Goal: Task Accomplishment & Management: Complete application form

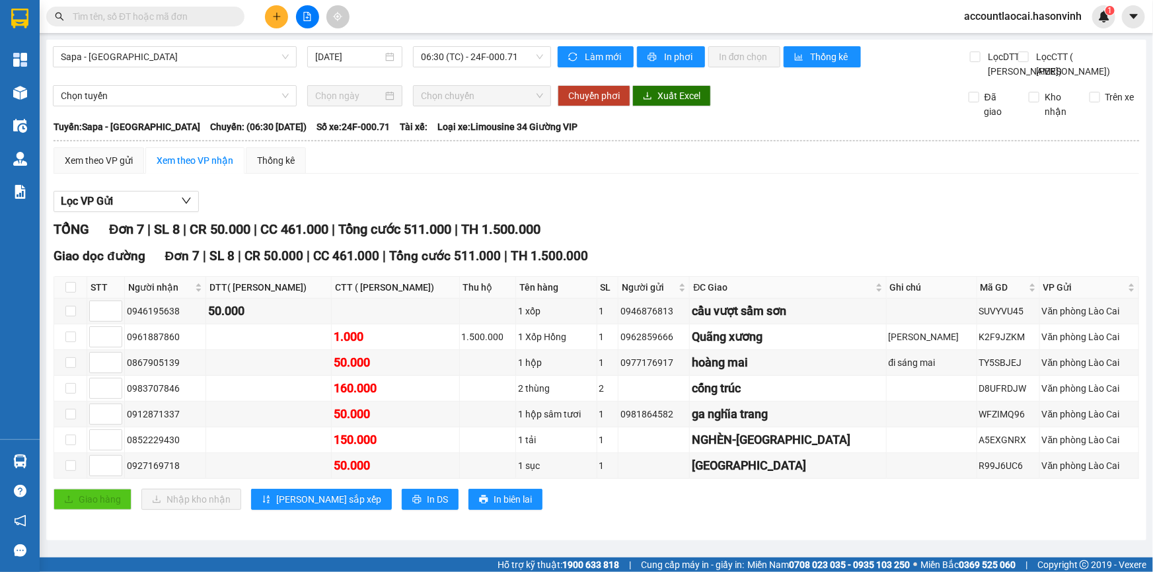
click at [169, 23] on input "text" at bounding box center [151, 16] width 156 height 15
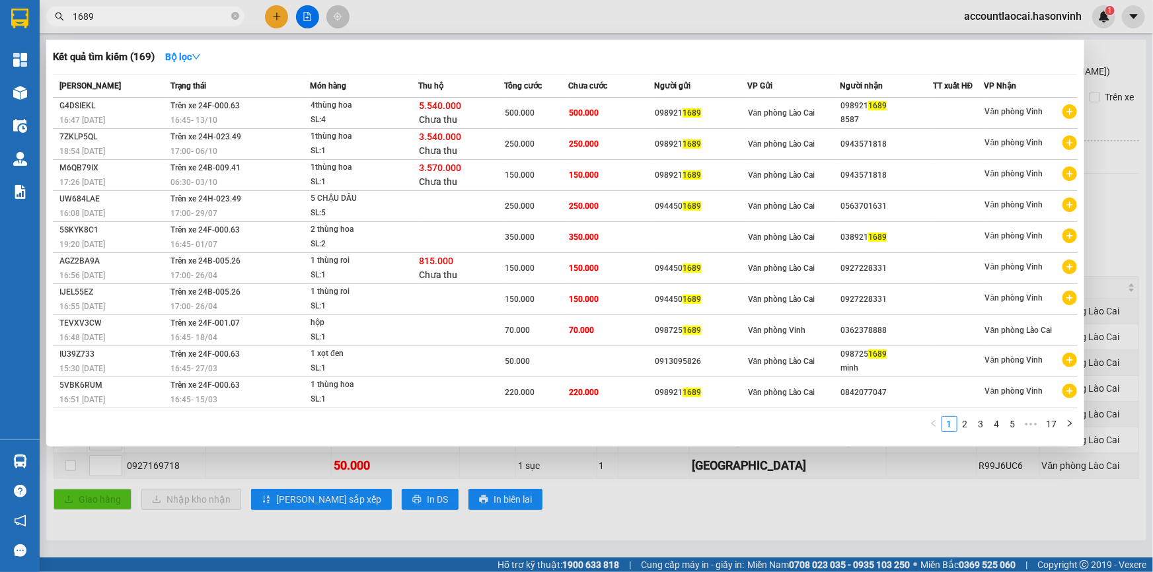
type input "1689"
click at [274, 19] on div at bounding box center [576, 286] width 1153 height 572
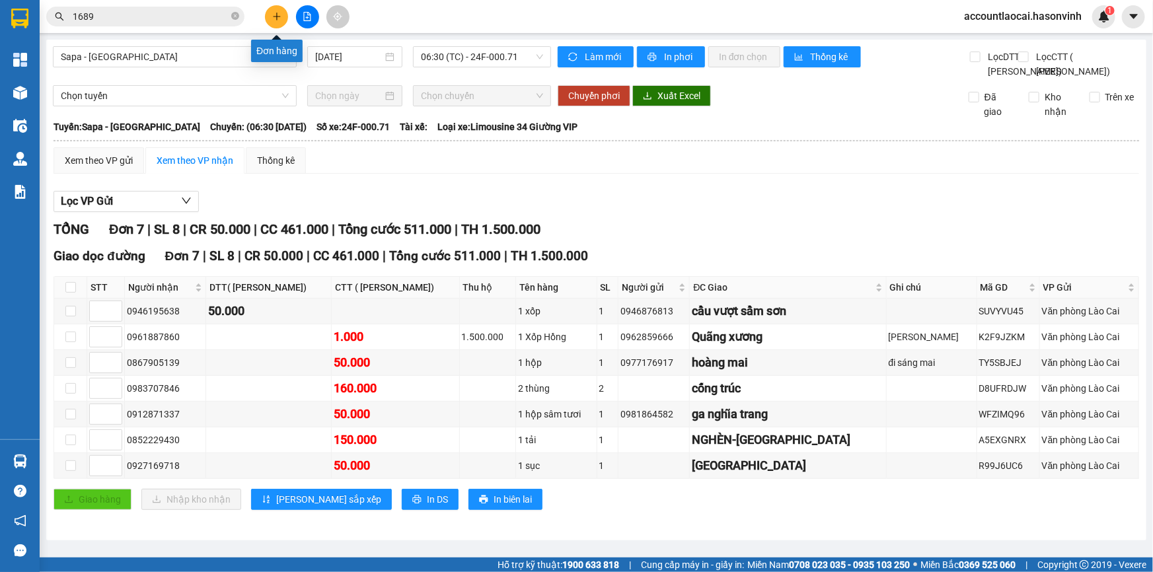
click at [274, 13] on icon "plus" at bounding box center [276, 16] width 9 height 9
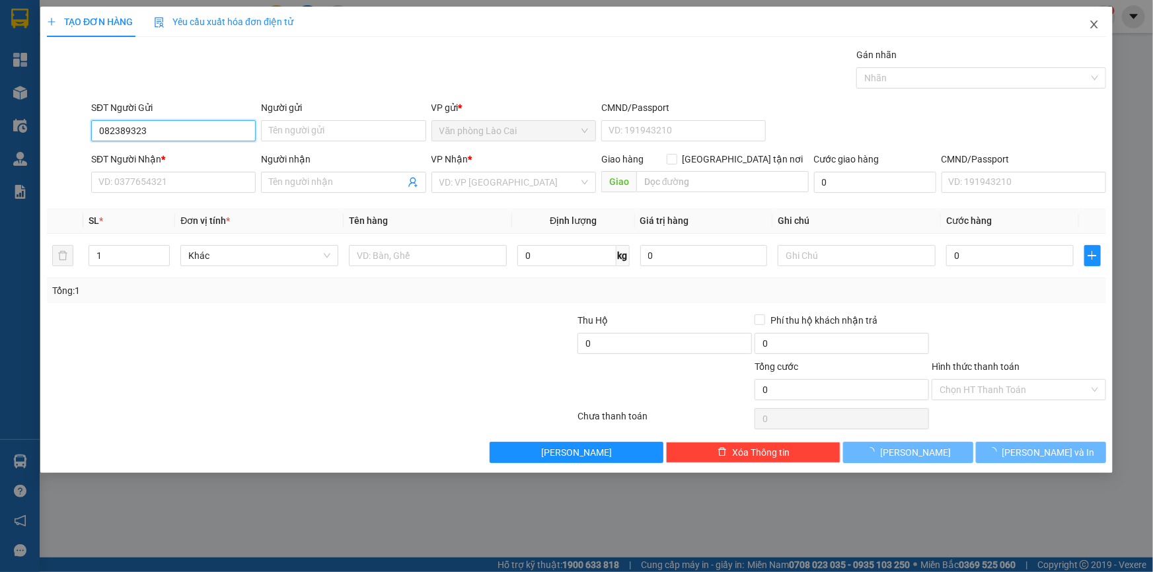
type input "0823893234"
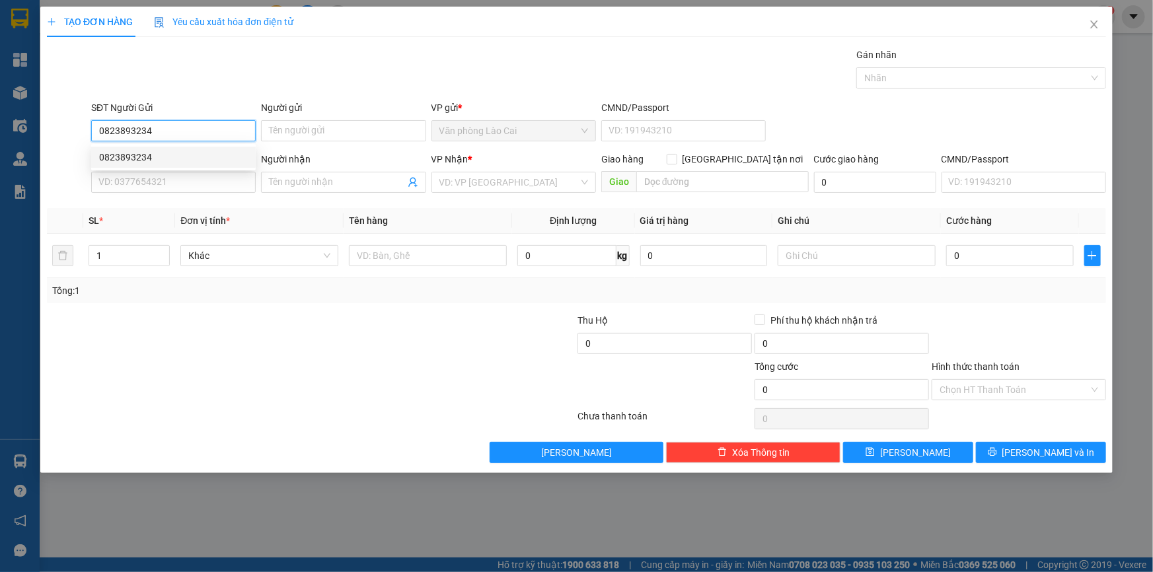
click at [153, 158] on div "0823893234" at bounding box center [173, 157] width 149 height 15
type input "0986077639"
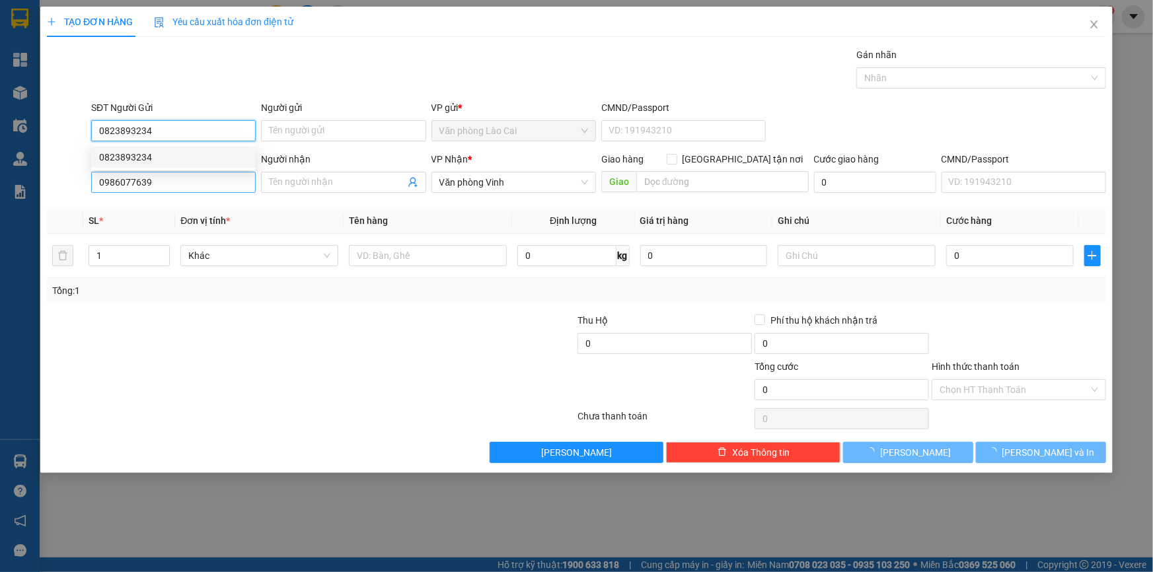
type input "150.000"
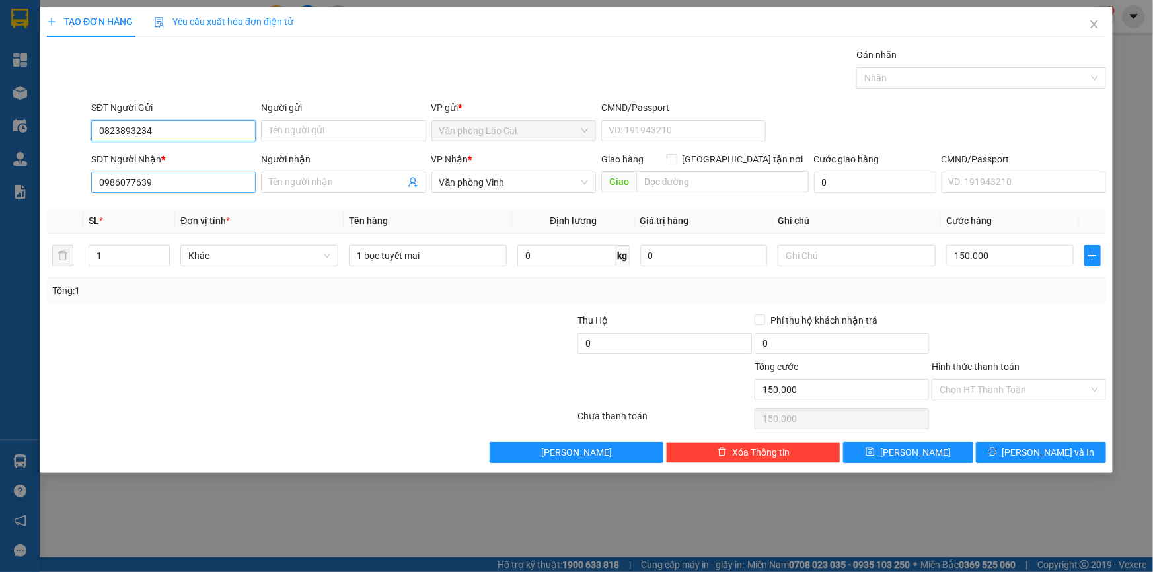
type input "0823893234"
drag, startPoint x: 163, startPoint y: 178, endPoint x: 58, endPoint y: 199, distance: 106.4
click at [58, 199] on div "Transit Pickup Surcharge Ids Transit Deliver Surcharge Ids Transit Deliver Surc…" at bounding box center [576, 256] width 1059 height 416
type input "0974842533"
click at [165, 206] on div "0974842533" at bounding box center [173, 209] width 149 height 15
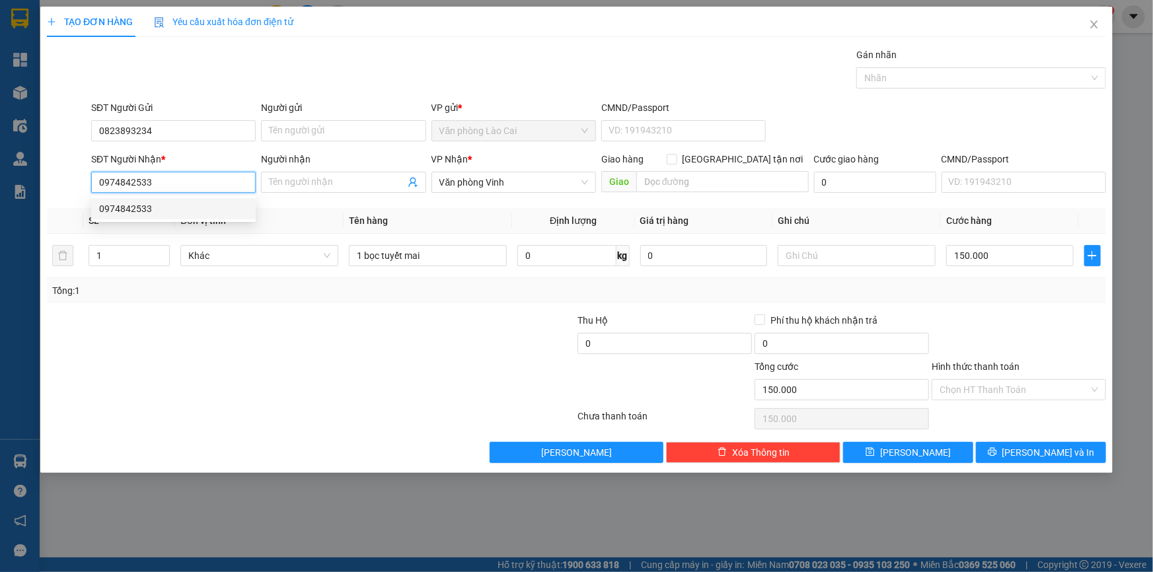
type input "[PERSON_NAME]"
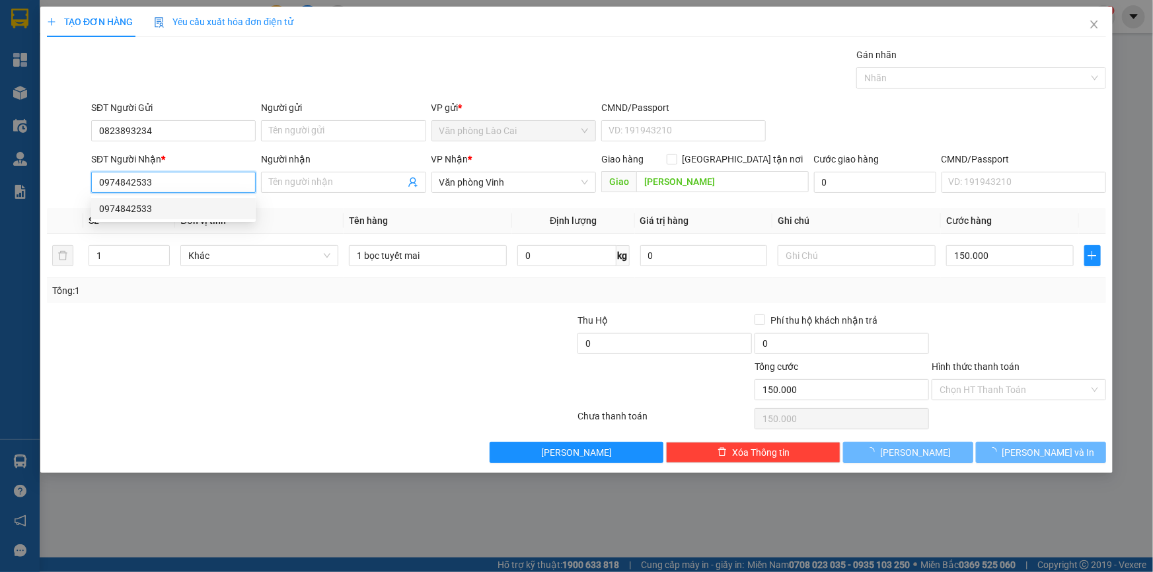
type input "400.000"
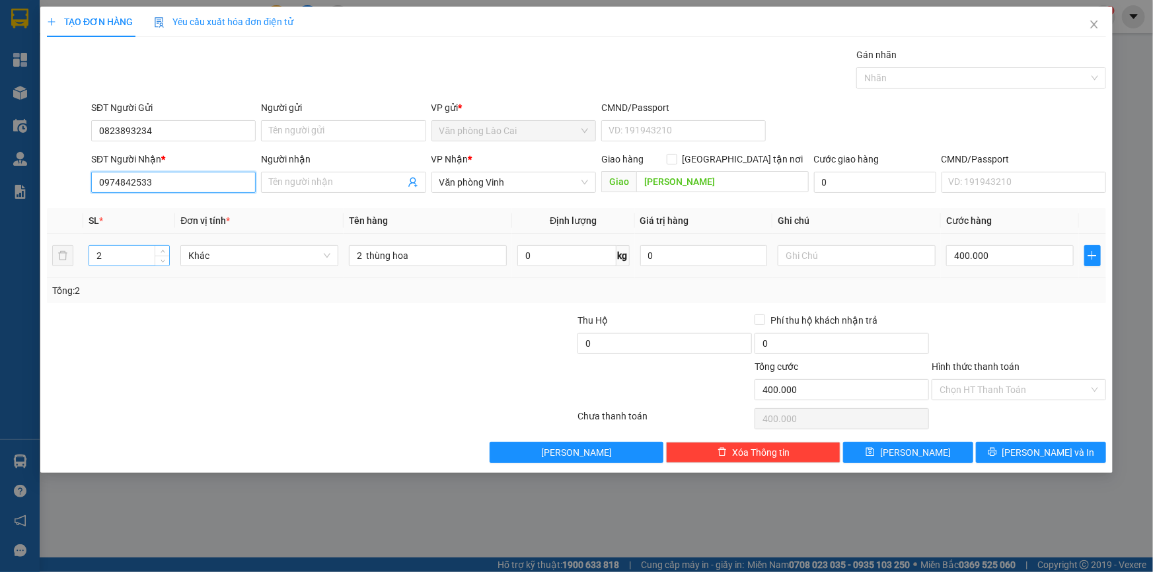
type input "0974842533"
click at [110, 259] on input "2" at bounding box center [129, 256] width 80 height 20
type input "4"
type input "7"
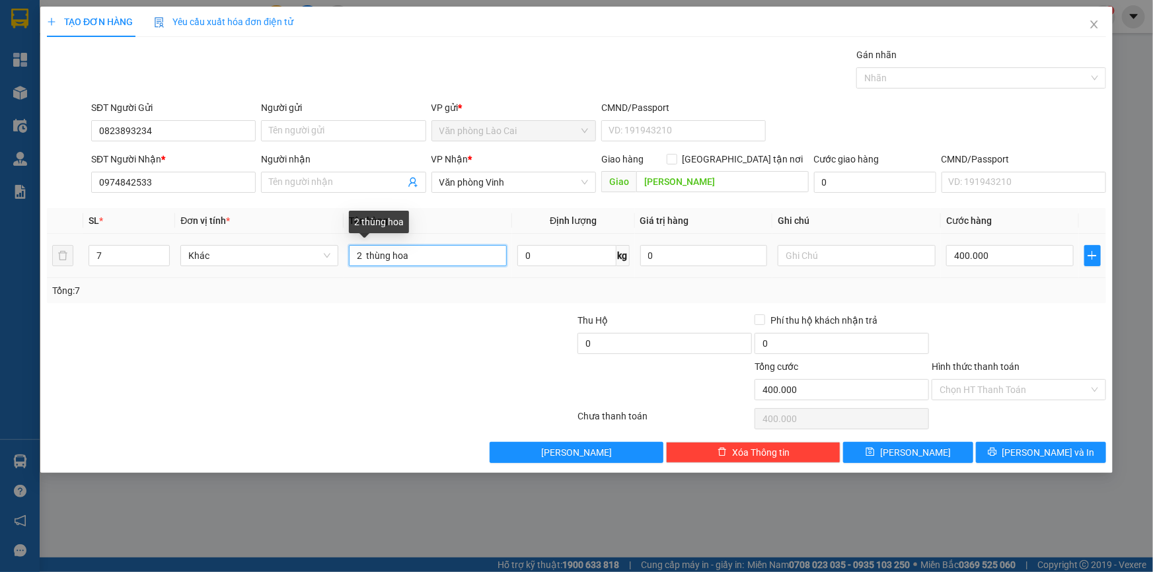
click at [360, 261] on input "2 thùng hoa" at bounding box center [428, 255] width 158 height 21
type input "7 thùng hoa"
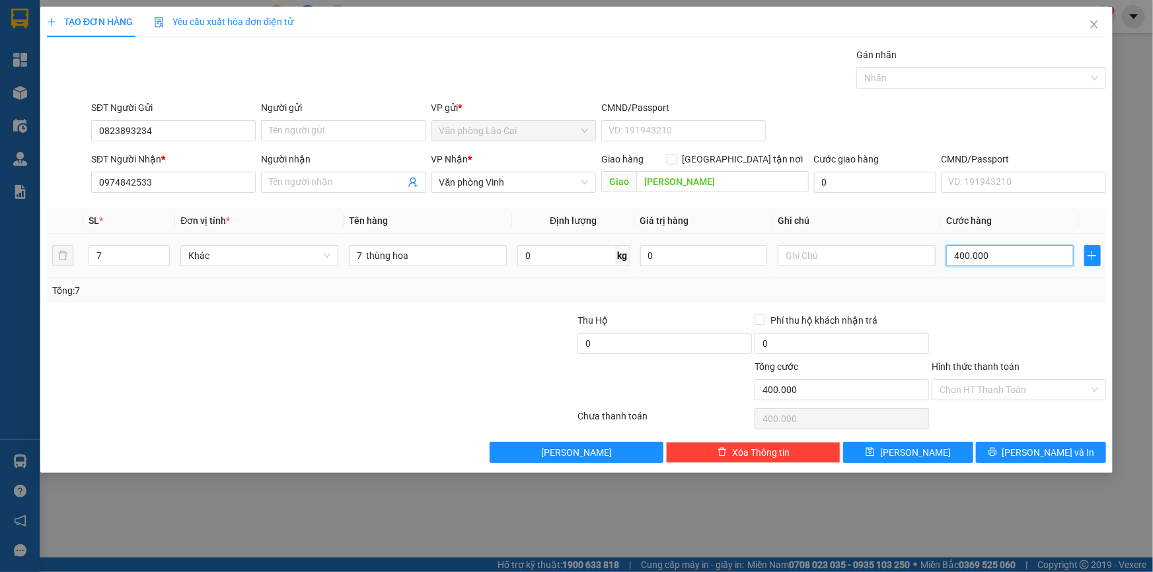
click at [1009, 251] on input "400.000" at bounding box center [1010, 255] width 128 height 21
type input "0"
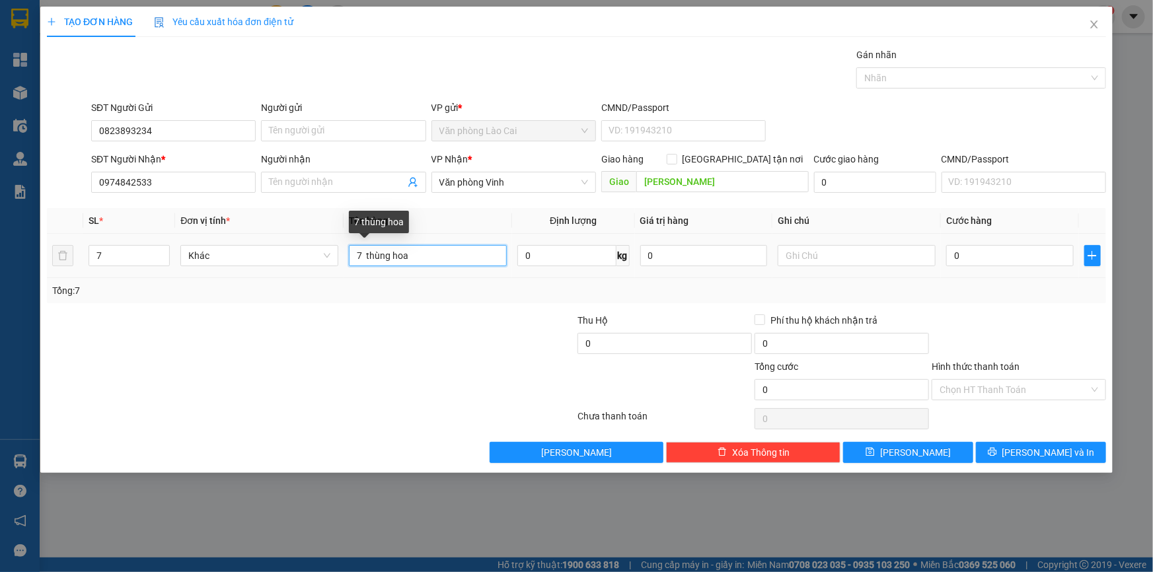
click at [420, 252] on input "7 thùng hoa" at bounding box center [428, 255] width 158 height 21
type input "7 thùng hoa - nhẹ tay dễ vỡ"
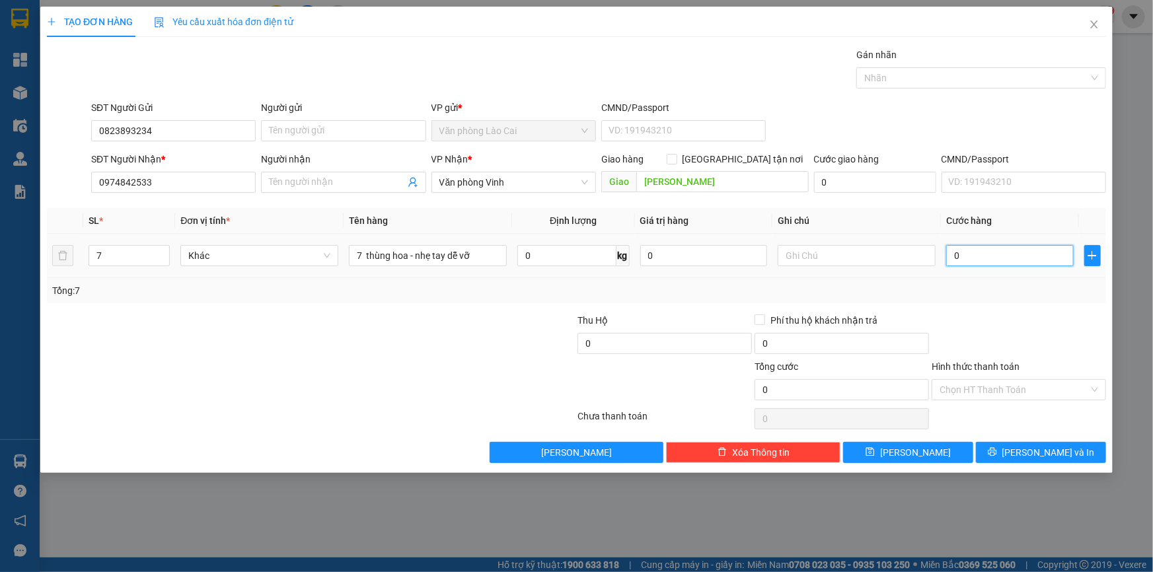
click at [974, 260] on input "0" at bounding box center [1010, 255] width 128 height 21
type input "1"
type input "12"
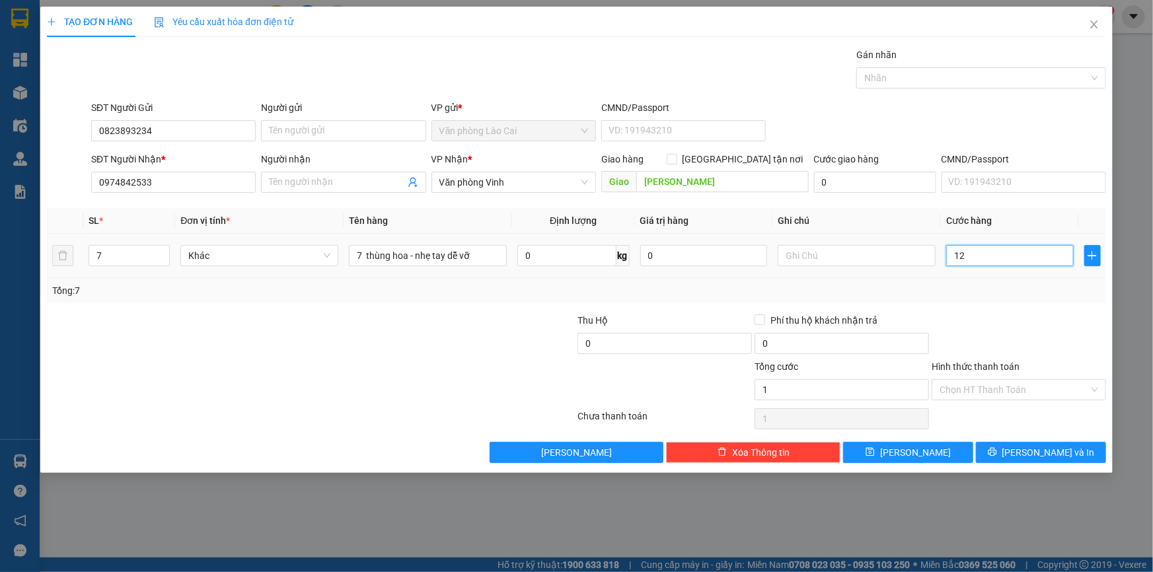
type input "12"
type input "120"
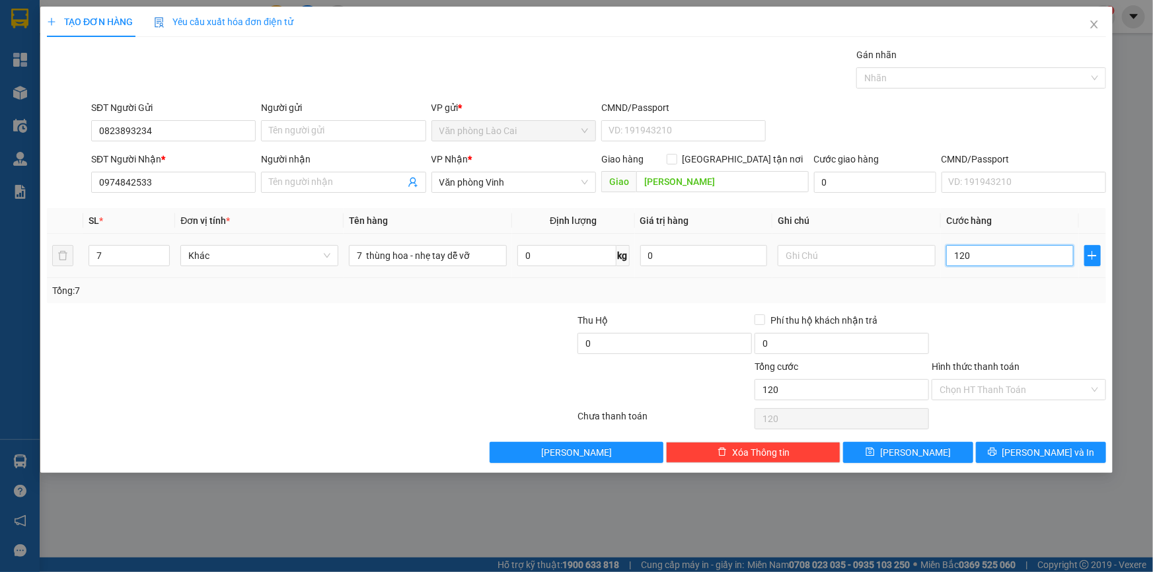
type input "1.200"
type input "12.000"
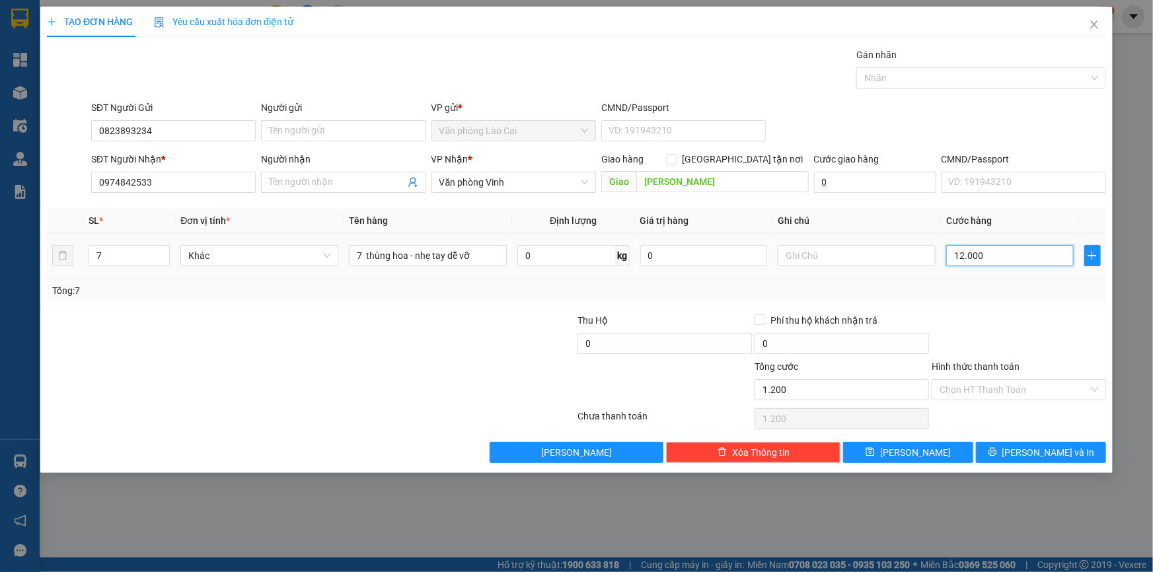
type input "12.000"
type input "120.000"
type input "1.200.000"
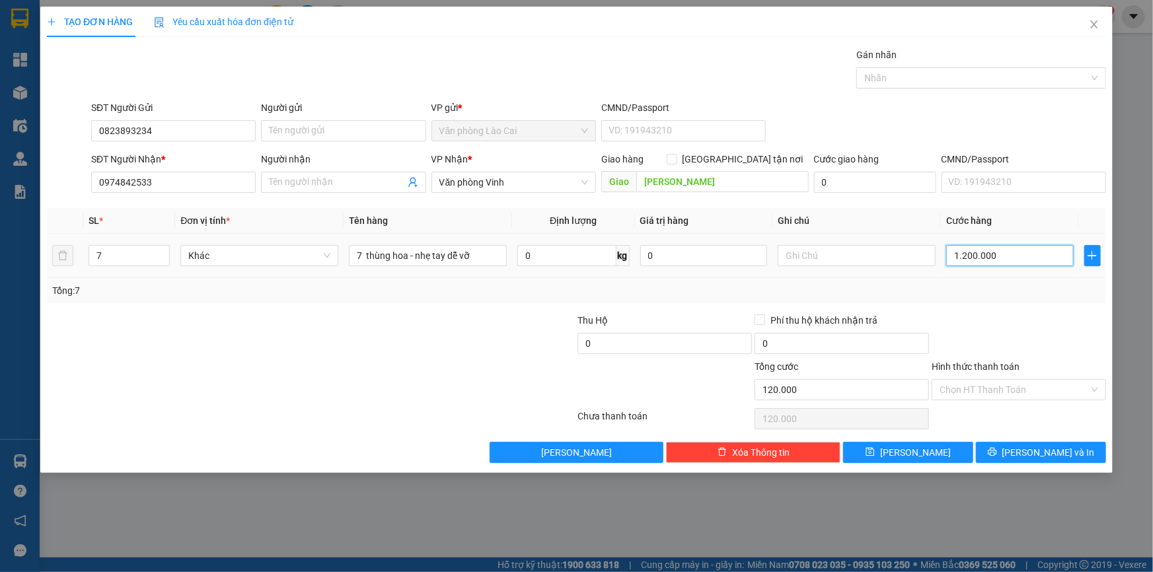
type input "1.200.000"
click at [1059, 447] on span "[PERSON_NAME] và In" at bounding box center [1048, 452] width 92 height 15
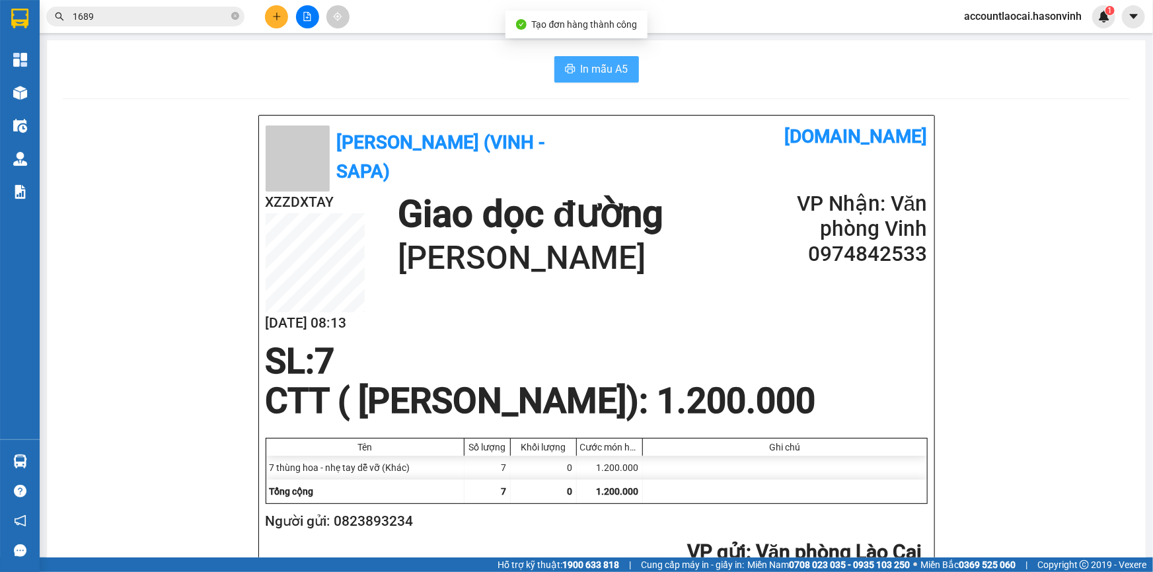
click at [591, 67] on span "In mẫu A5" at bounding box center [605, 69] width 48 height 17
click at [275, 13] on icon "plus" at bounding box center [276, 16] width 9 height 9
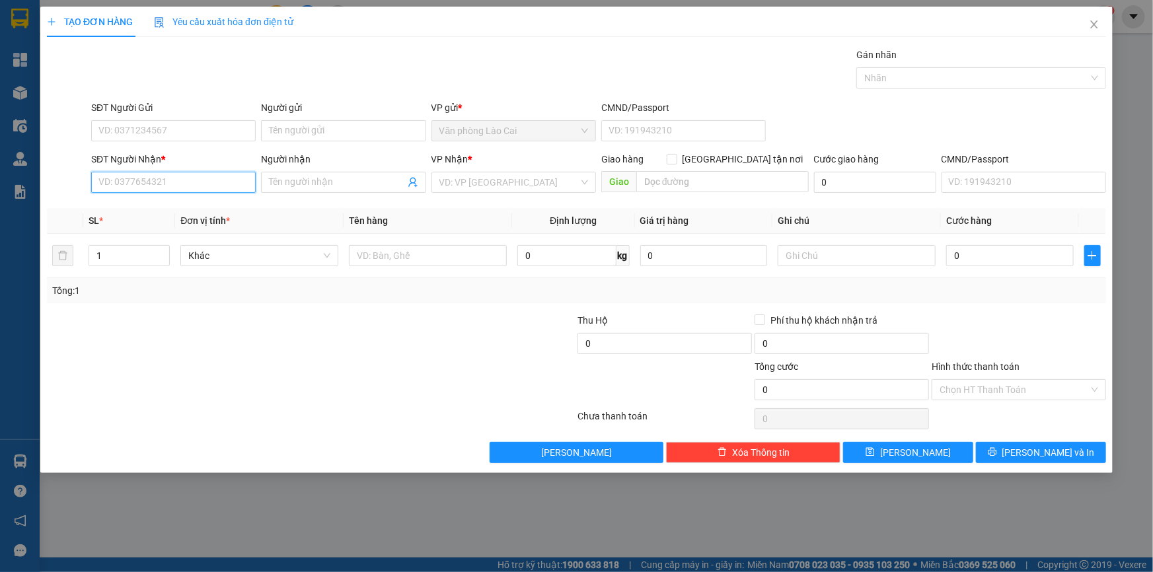
click at [129, 185] on input "SĐT Người Nhận *" at bounding box center [173, 182] width 165 height 21
click at [155, 180] on input "888" at bounding box center [173, 182] width 165 height 21
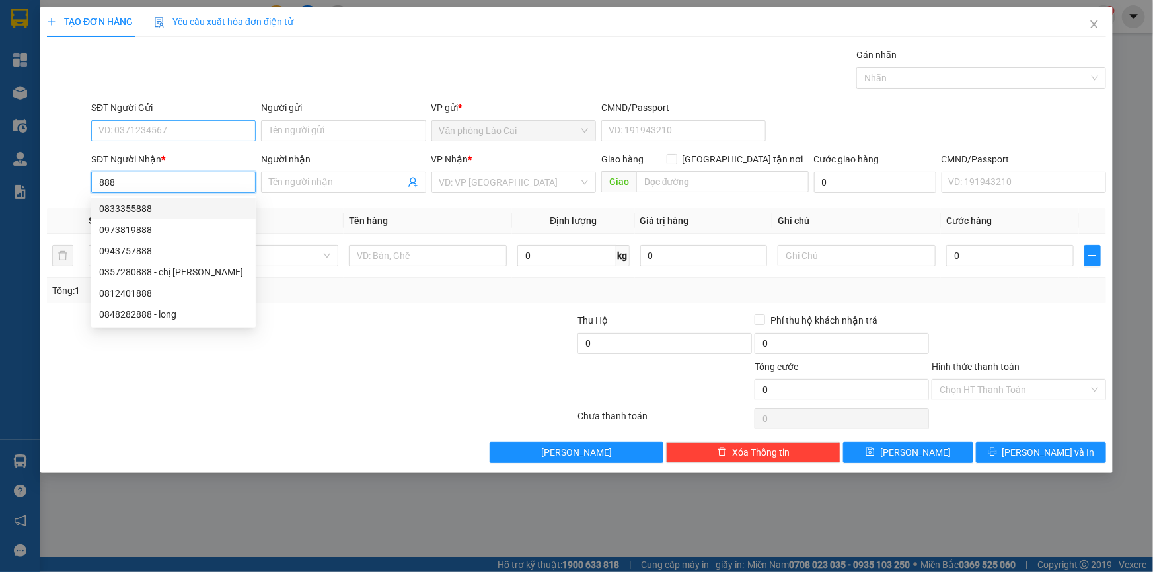
type input "888"
click at [161, 121] on input "SĐT Người Gửi" at bounding box center [173, 130] width 165 height 21
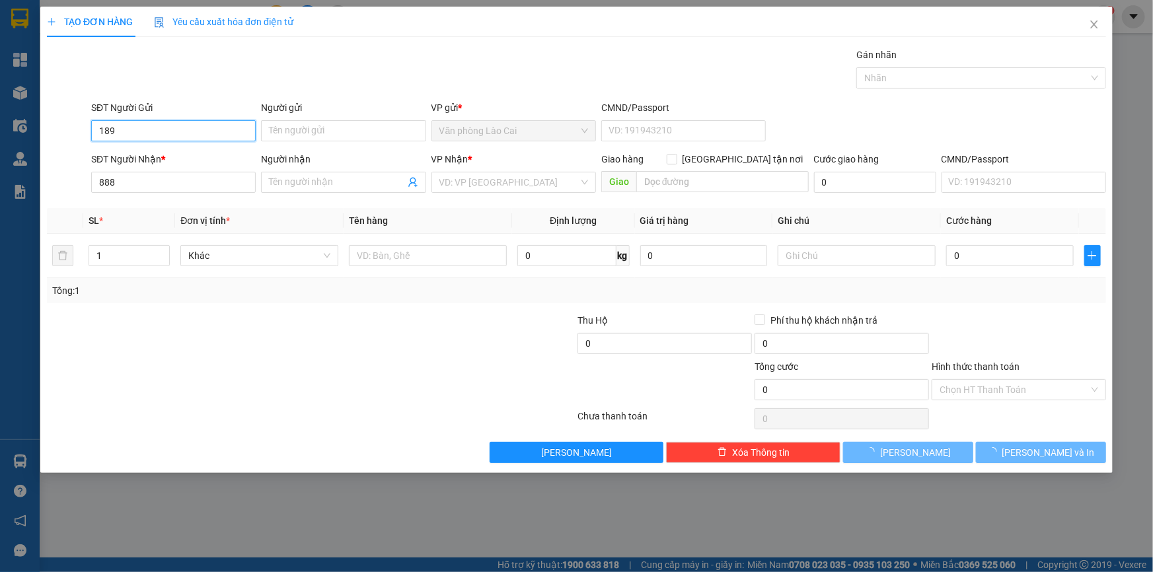
click at [153, 126] on input "189" at bounding box center [173, 130] width 165 height 21
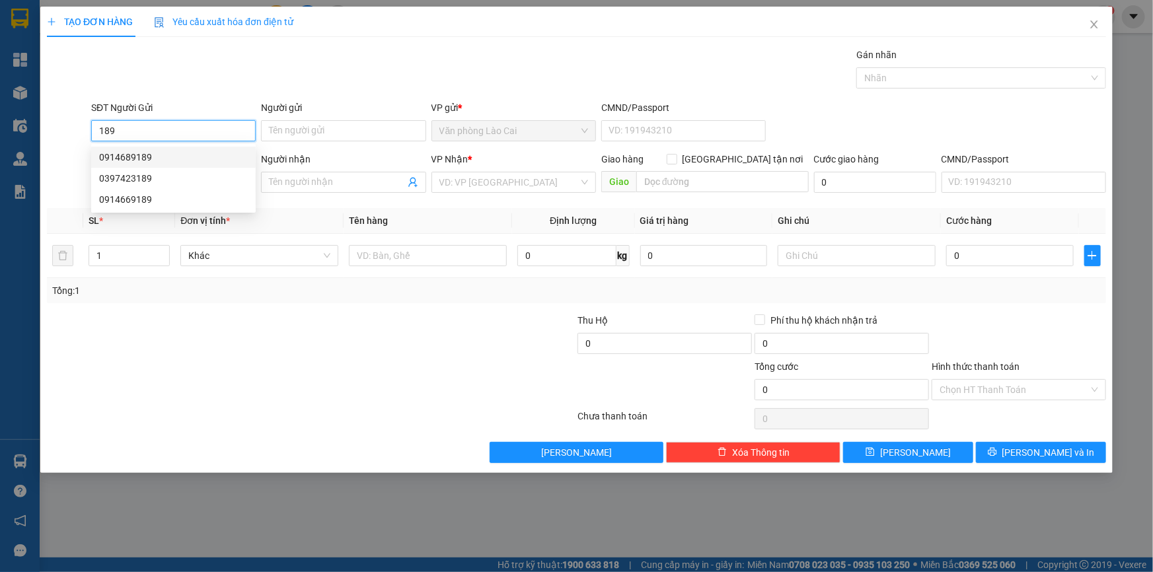
click at [129, 158] on div "0914689189" at bounding box center [173, 157] width 149 height 15
type input "0914689189"
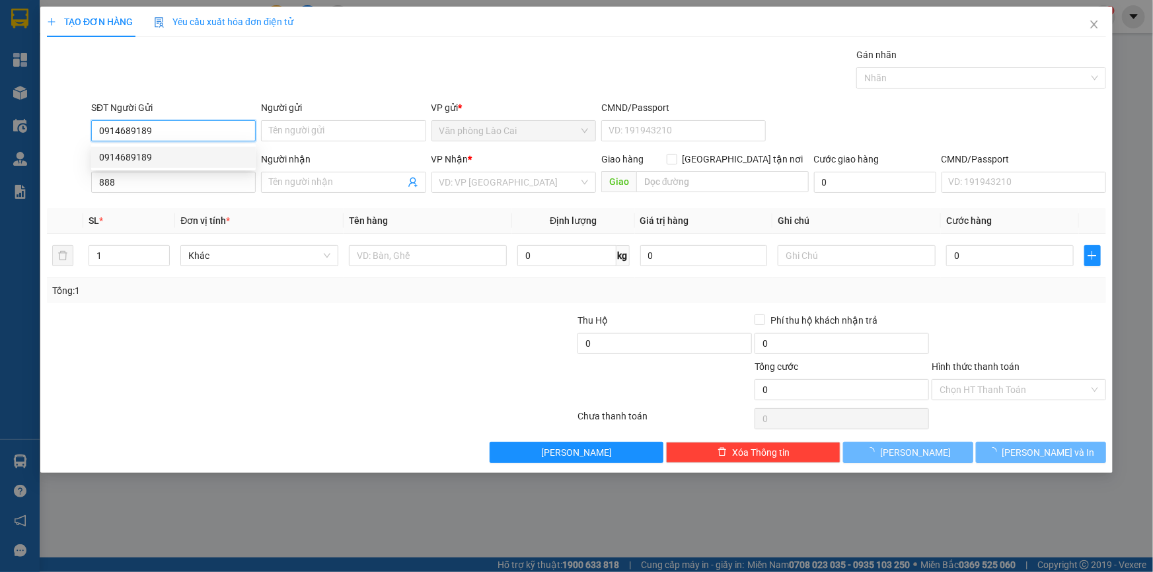
type input "240.000"
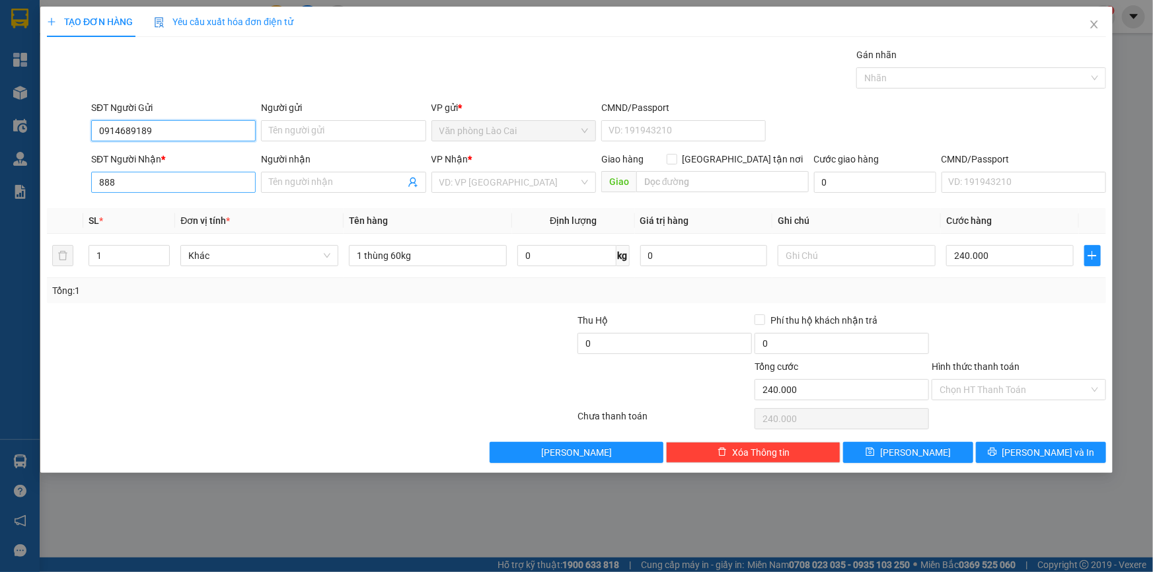
type input "0914689189"
drag, startPoint x: 125, startPoint y: 188, endPoint x: 59, endPoint y: 205, distance: 67.6
click at [59, 205] on div "Transit Pickup Surcharge Ids Transit Deliver Surcharge Ids Transit Deliver Surc…" at bounding box center [576, 256] width 1059 height 416
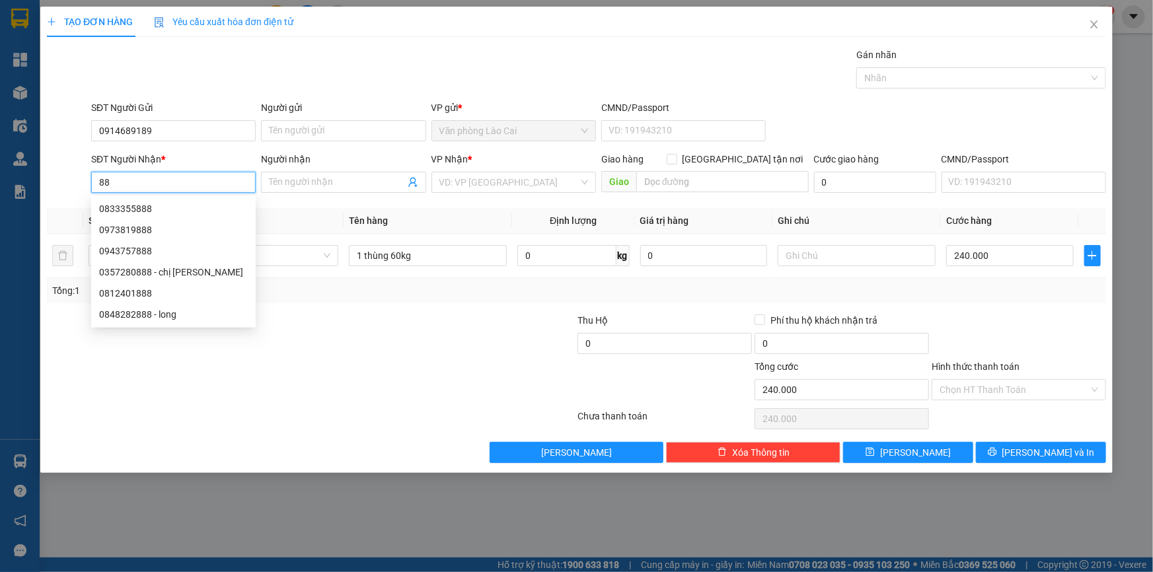
type input "8"
click at [303, 185] on input "Người nhận" at bounding box center [336, 182] width 135 height 15
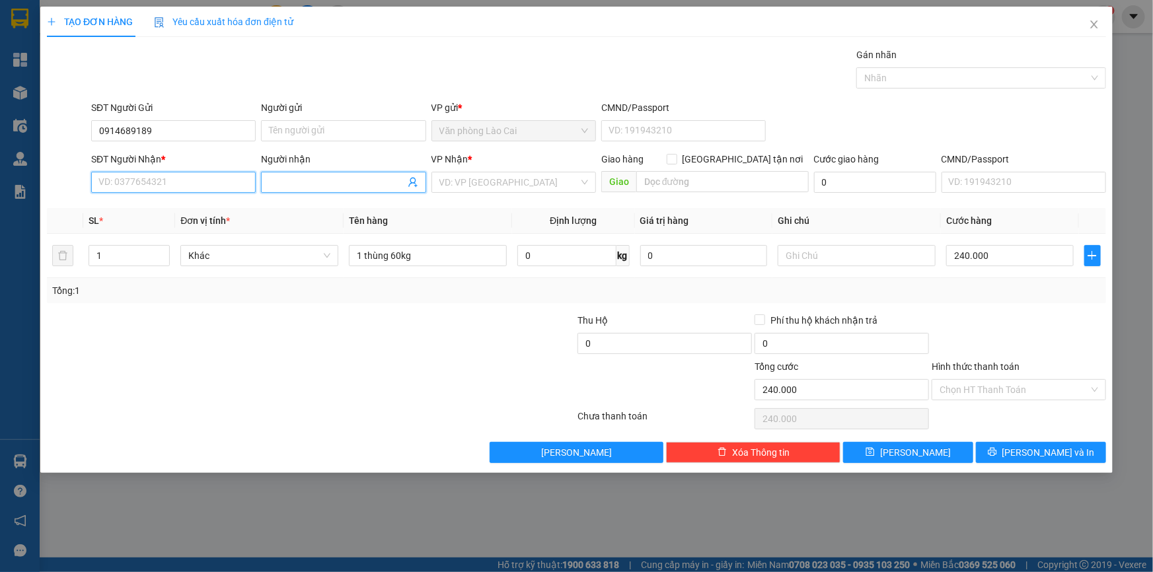
click at [136, 184] on input "SĐT Người Nhận *" at bounding box center [173, 182] width 165 height 21
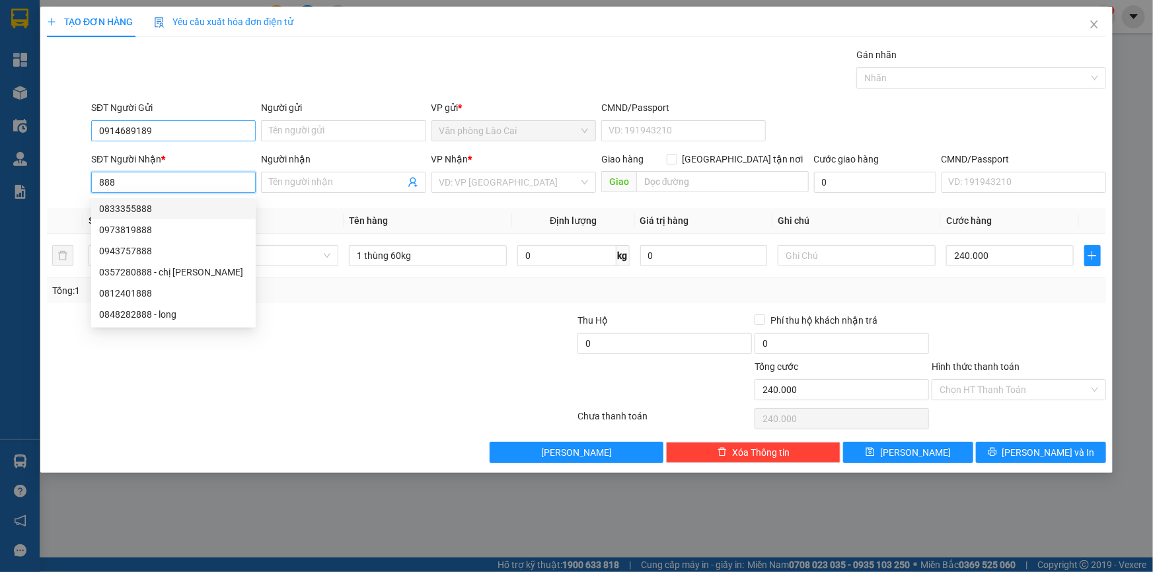
type input "888"
click at [155, 130] on input "0914689189" at bounding box center [173, 130] width 165 height 21
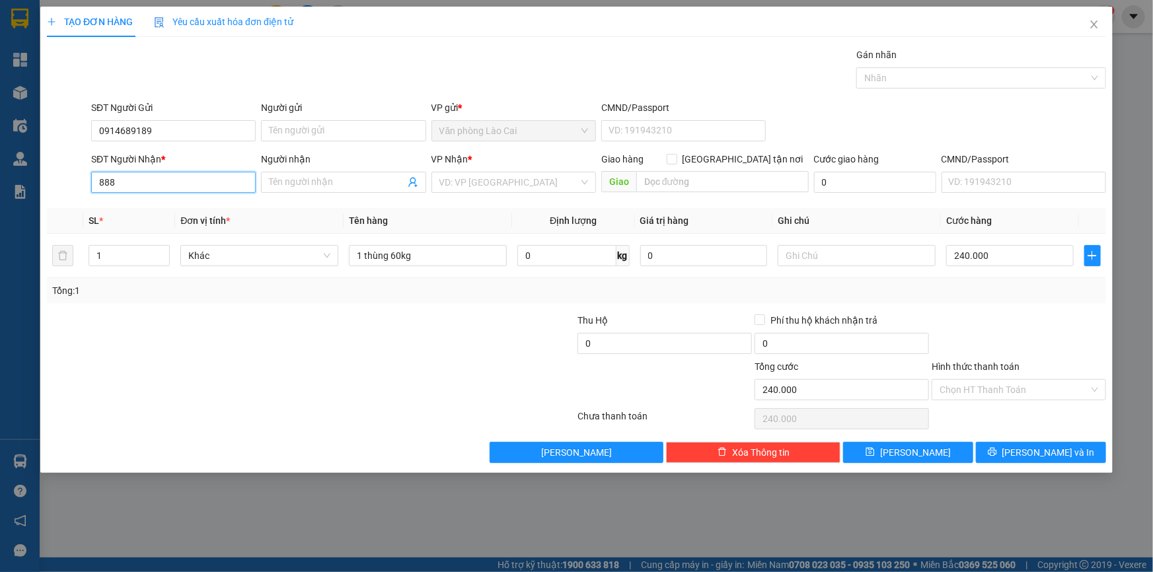
drag, startPoint x: 139, startPoint y: 176, endPoint x: 43, endPoint y: 192, distance: 97.0
click at [43, 192] on div "TẠO ĐƠN HÀNG Yêu cầu xuất hóa đơn điện tử Transit Pickup Surcharge Ids Transit …" at bounding box center [576, 240] width 1072 height 466
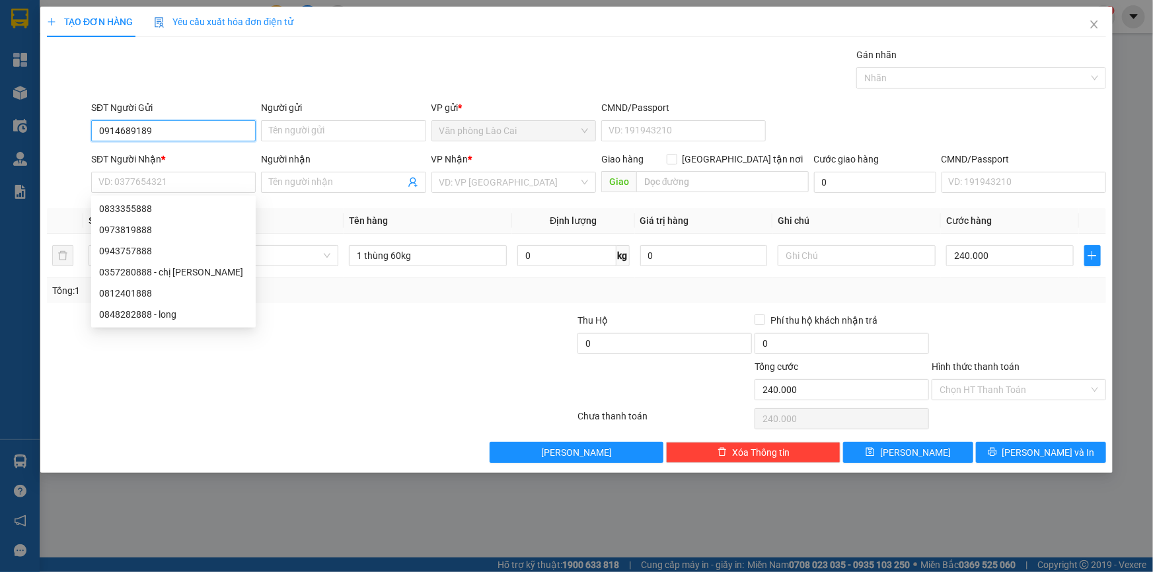
drag, startPoint x: 122, startPoint y: 124, endPoint x: 0, endPoint y: 124, distance: 121.6
click at [0, 124] on div "TẠO ĐƠN HÀNG Yêu cầu xuất hóa đơn điện tử Transit Pickup Surcharge Ids Transit …" at bounding box center [576, 286] width 1153 height 572
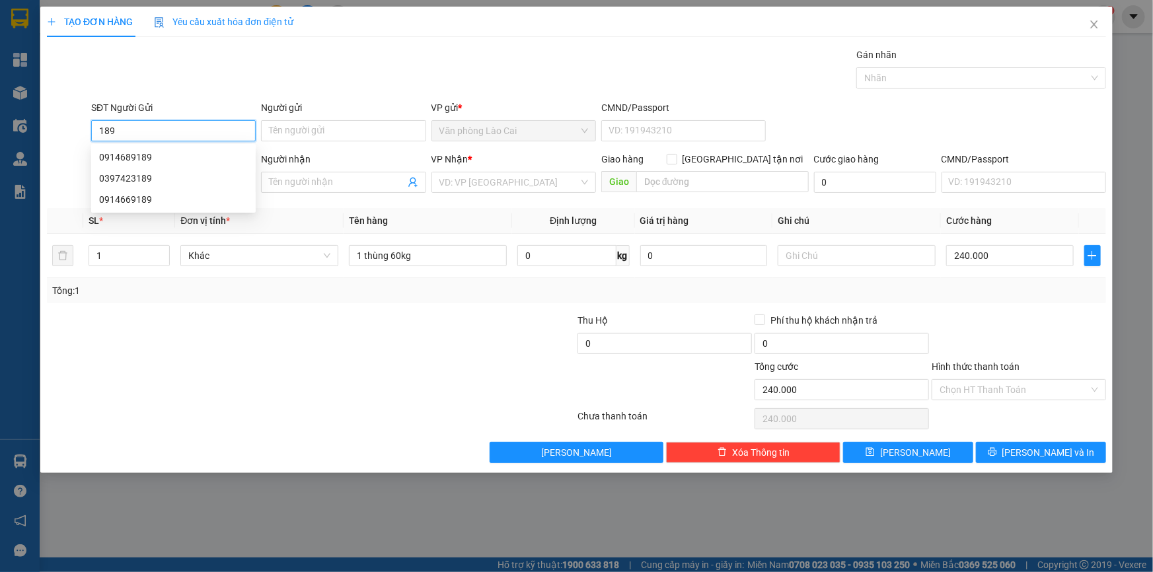
click at [128, 133] on input "189" at bounding box center [173, 130] width 165 height 21
click at [139, 158] on div "0914689189" at bounding box center [173, 157] width 149 height 15
type input "0914689189"
type input "0944624061"
type input "c thái"
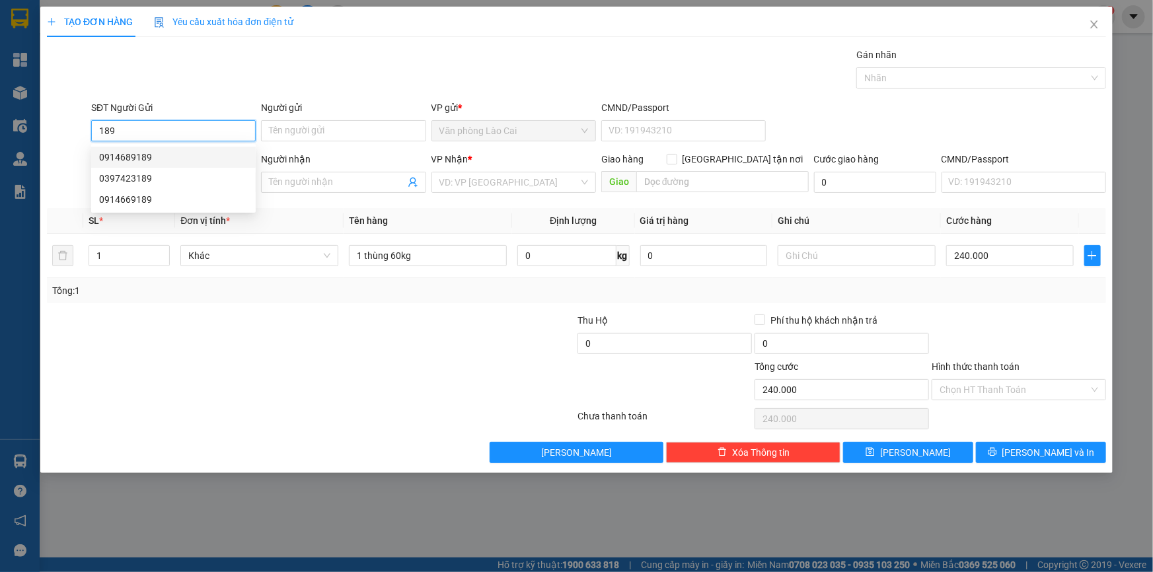
type input "Hà tĩnh"
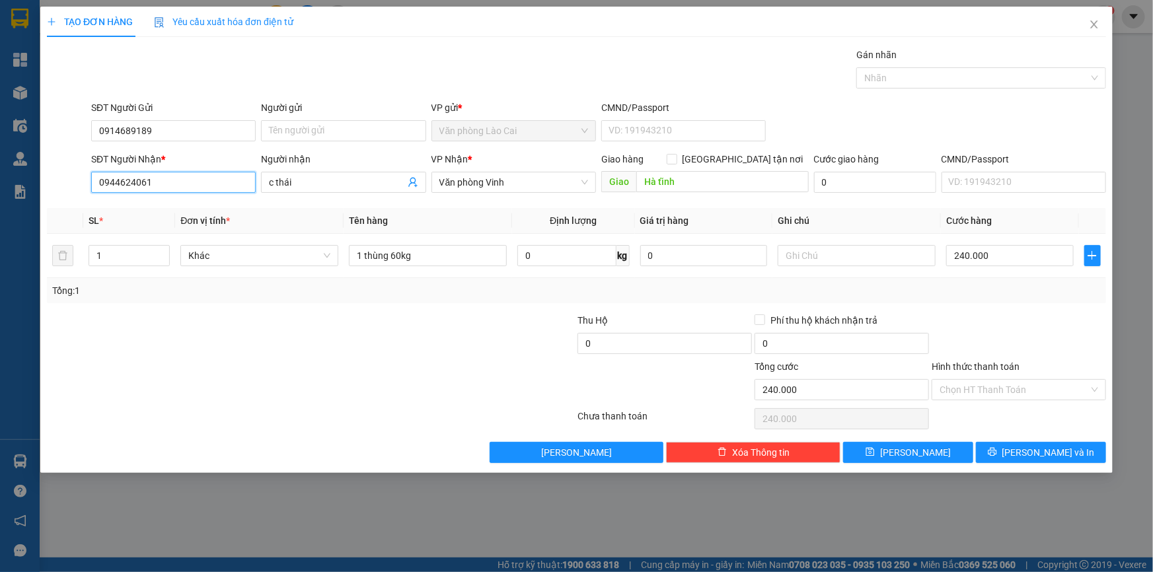
drag, startPoint x: 170, startPoint y: 178, endPoint x: 0, endPoint y: 190, distance: 170.2
click at [0, 190] on div "TẠO ĐƠN HÀNG Yêu cầu xuất hóa đơn điện tử Transit Pickup Surcharge Ids Transit …" at bounding box center [576, 286] width 1153 height 572
click at [114, 252] on div "0828007888" at bounding box center [173, 251] width 149 height 15
type input "0828007888"
type input "cầu lồi"
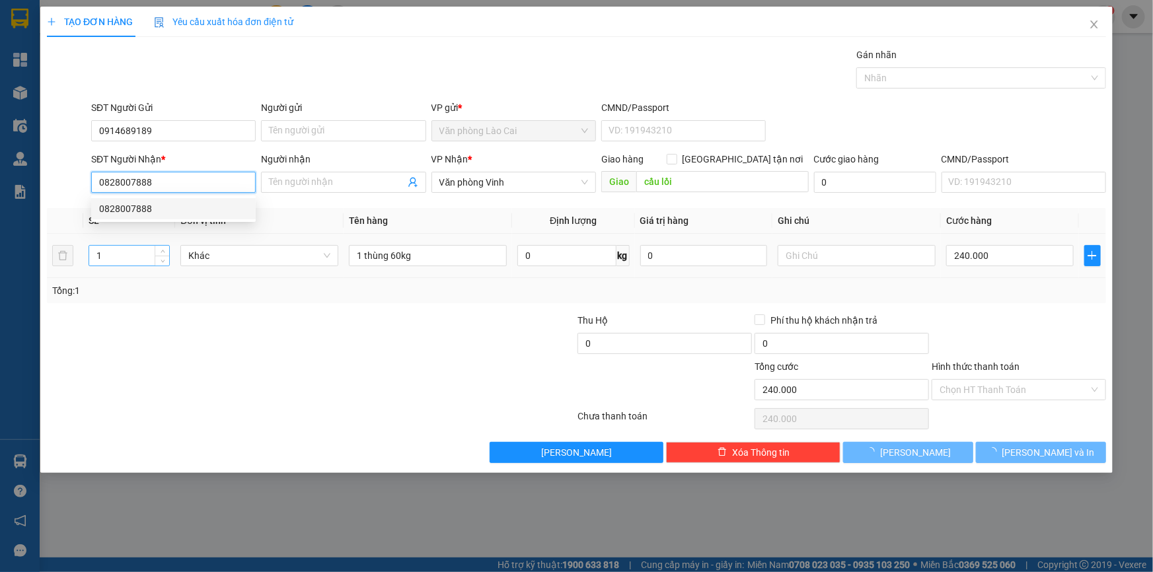
type input "100.000"
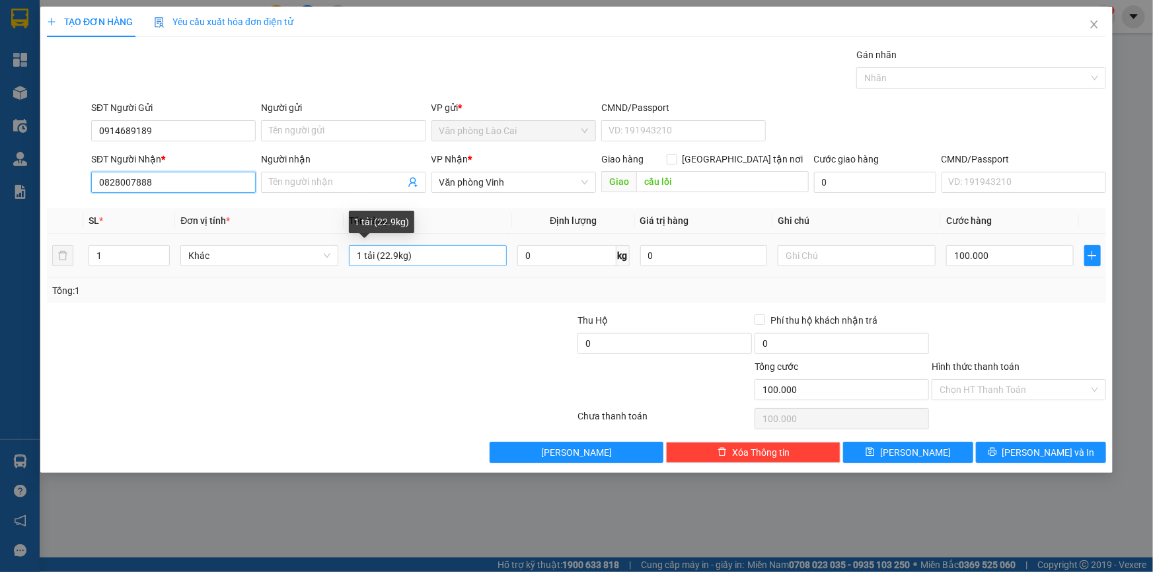
type input "0828007888"
drag, startPoint x: 434, startPoint y: 259, endPoint x: 364, endPoint y: 261, distance: 70.1
click at [364, 261] on input "1 tải (22.9kg)" at bounding box center [428, 255] width 158 height 21
type input "1 thùng 30kg"
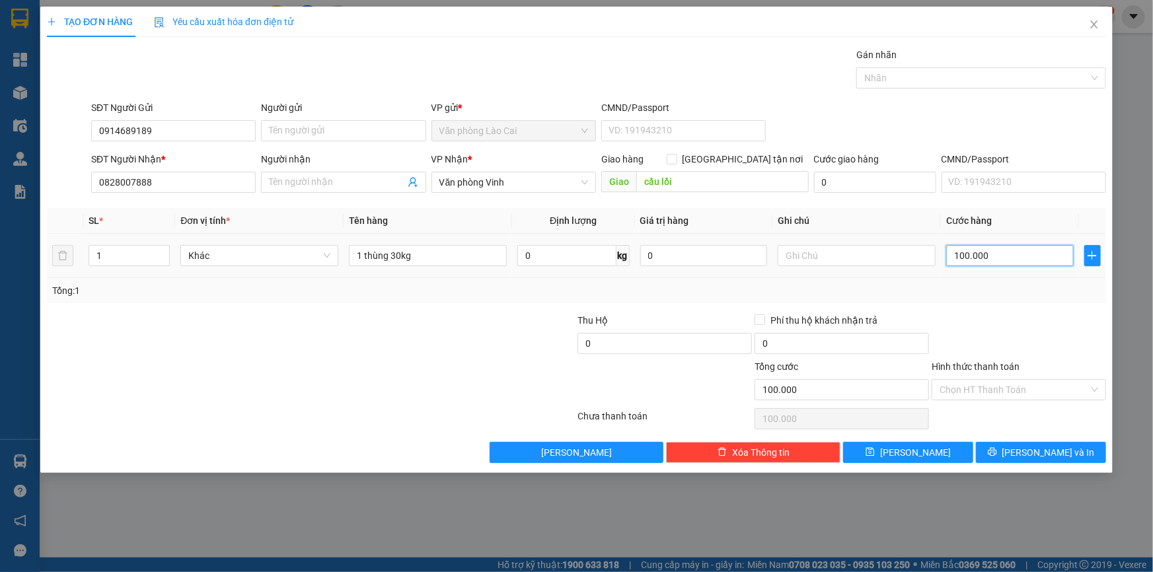
click at [1005, 264] on input "100.000" at bounding box center [1010, 255] width 128 height 21
type input "1"
type input "12"
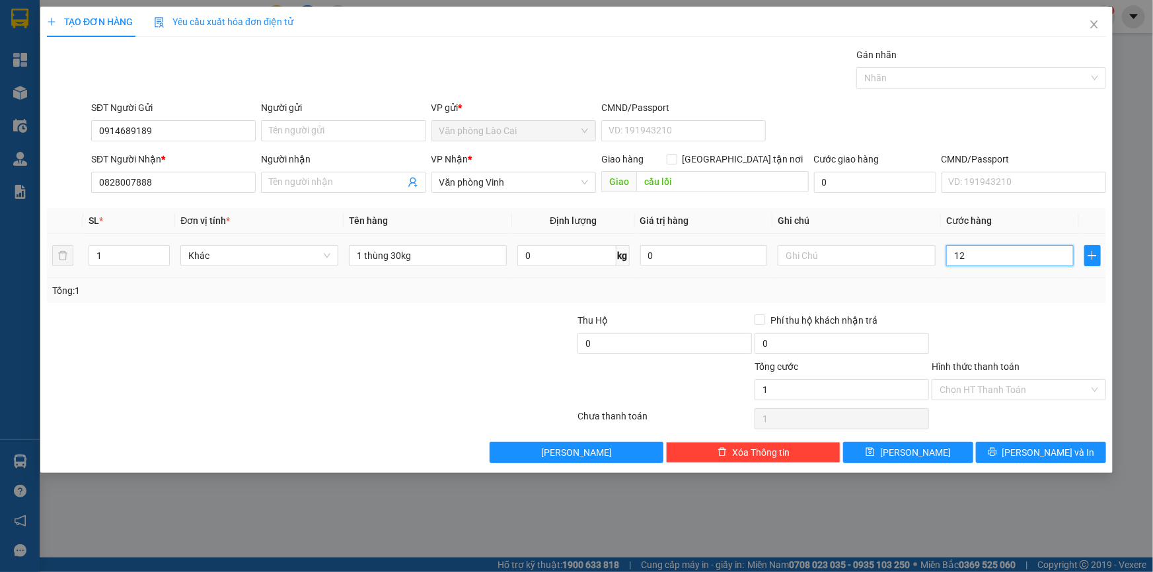
type input "12"
type input "120"
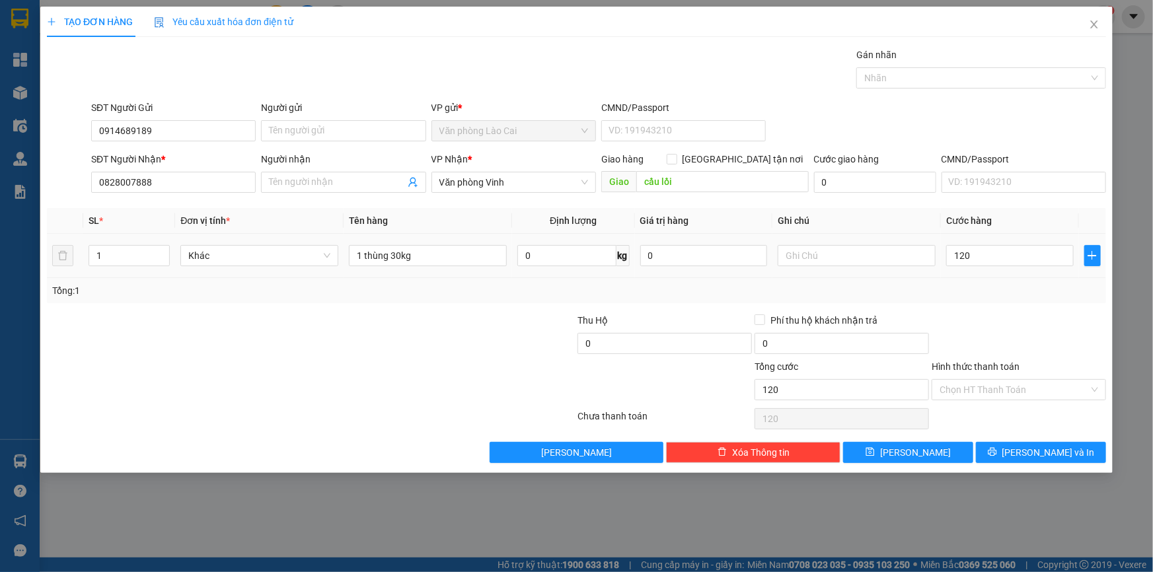
type input "120.000"
click at [1005, 315] on div at bounding box center [1018, 336] width 177 height 46
click at [997, 454] on icon "printer" at bounding box center [992, 451] width 9 height 9
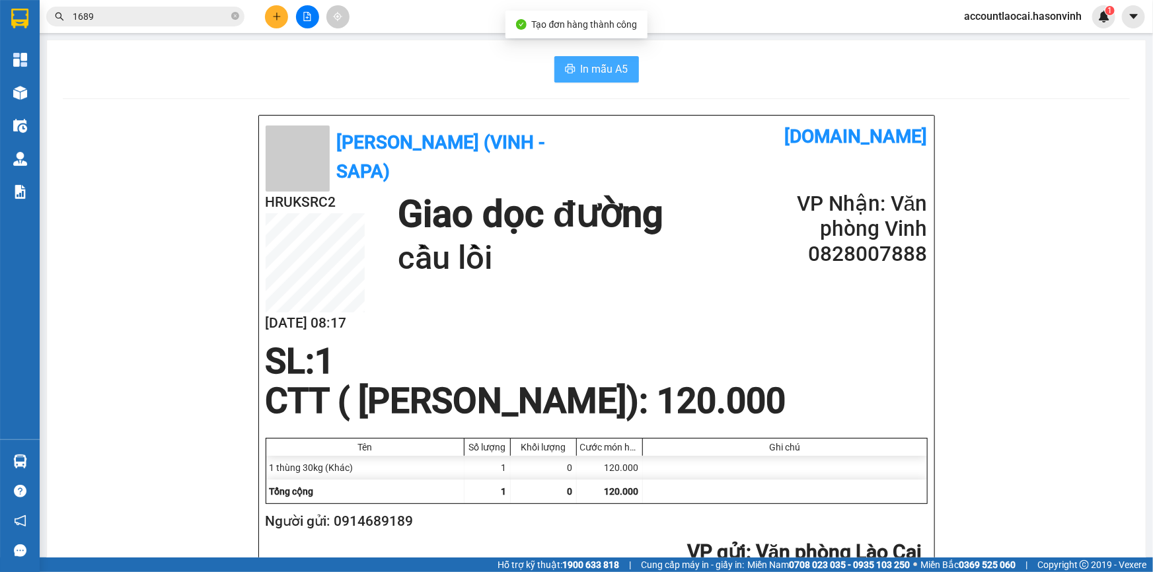
click at [581, 62] on span "In mẫu A5" at bounding box center [605, 69] width 48 height 17
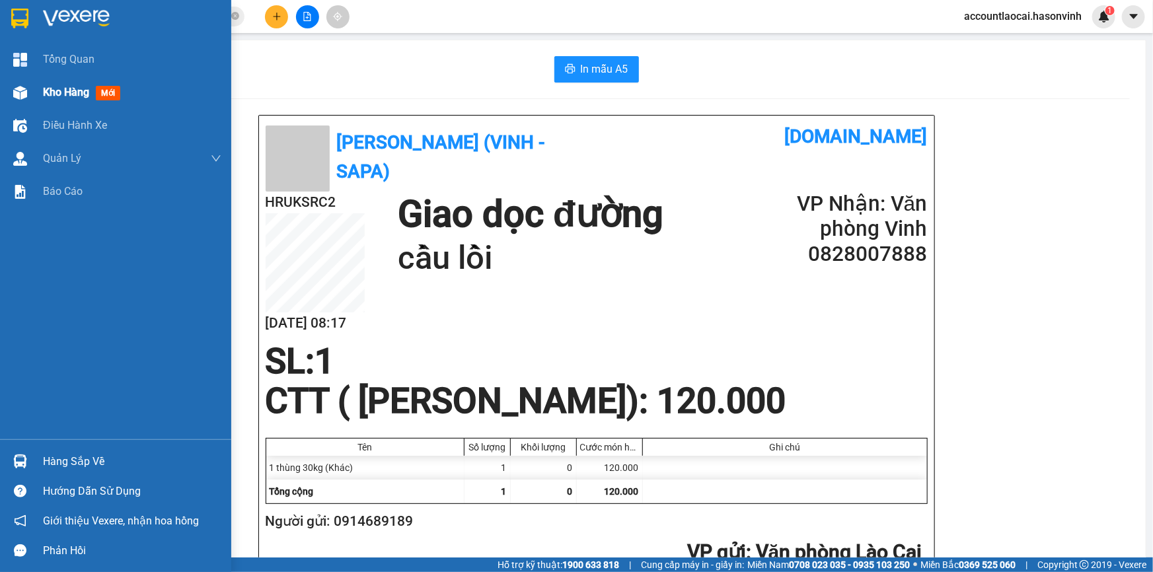
click at [58, 91] on span "Kho hàng" at bounding box center [66, 92] width 46 height 13
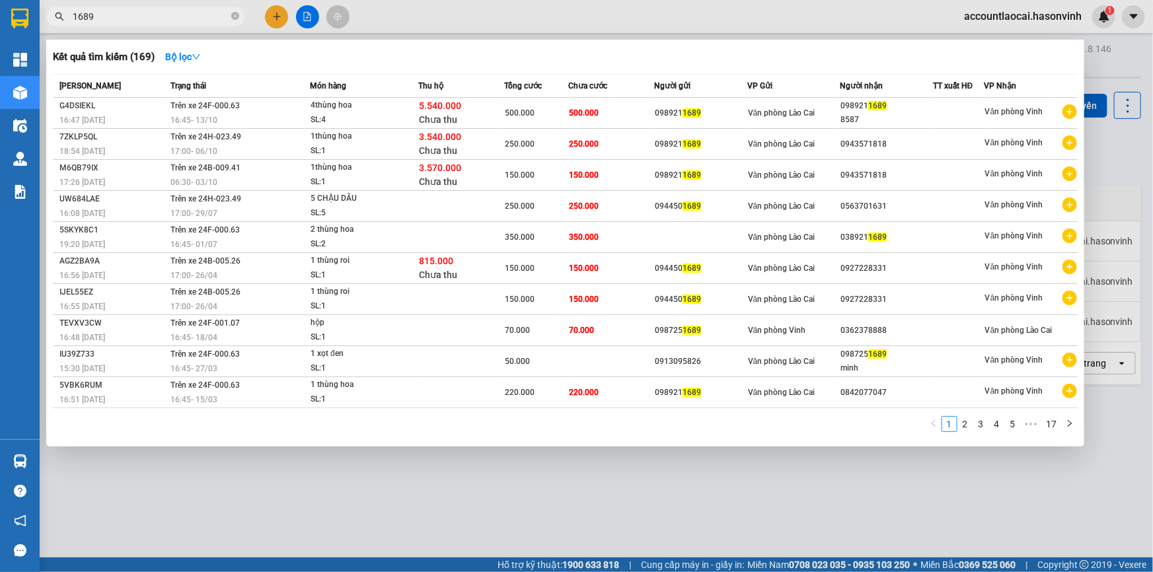
click at [0, 0] on html "Kết quả tìm kiếm ( 169 ) Bộ lọc Mã ĐH Trạng thái Món hàng Thu hộ Tổng cước Chưa…" at bounding box center [576, 286] width 1153 height 572
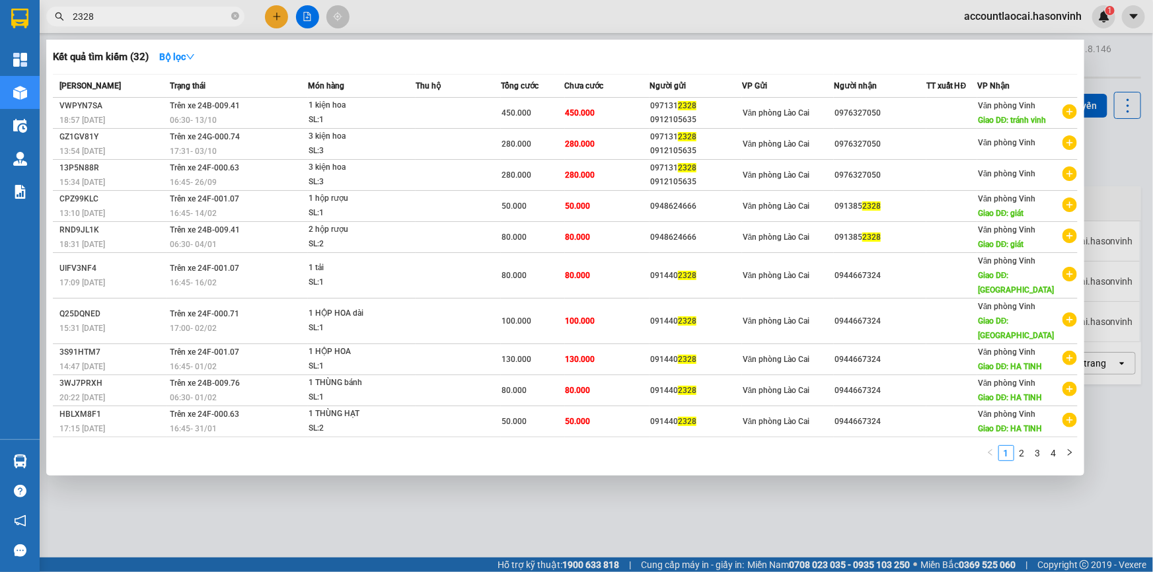
type input "2328"
click at [276, 13] on div at bounding box center [576, 286] width 1153 height 572
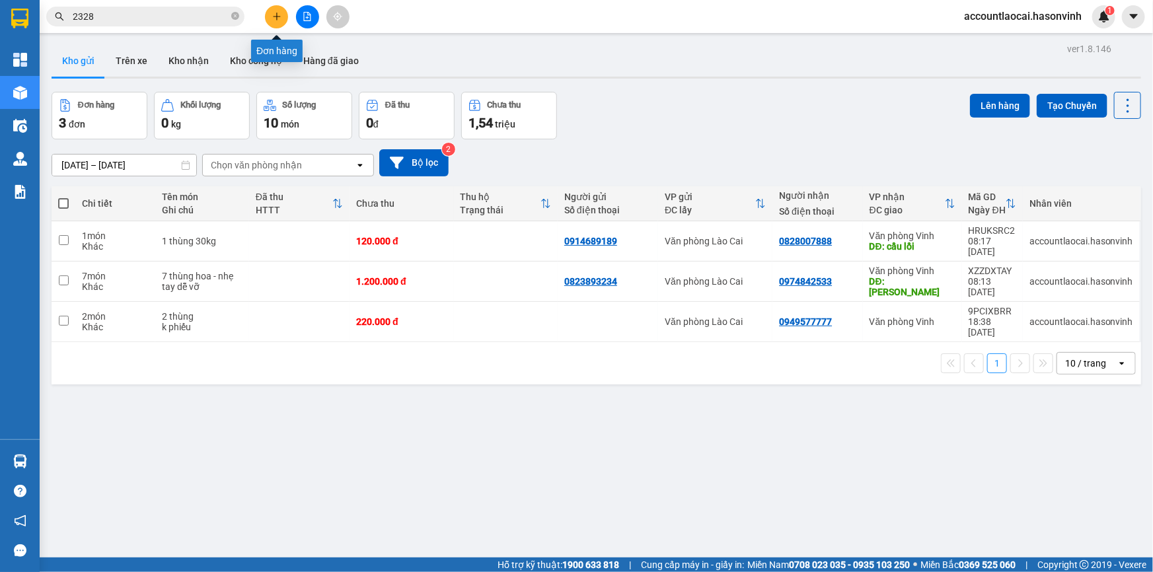
click at [272, 15] on icon "plus" at bounding box center [276, 16] width 9 height 9
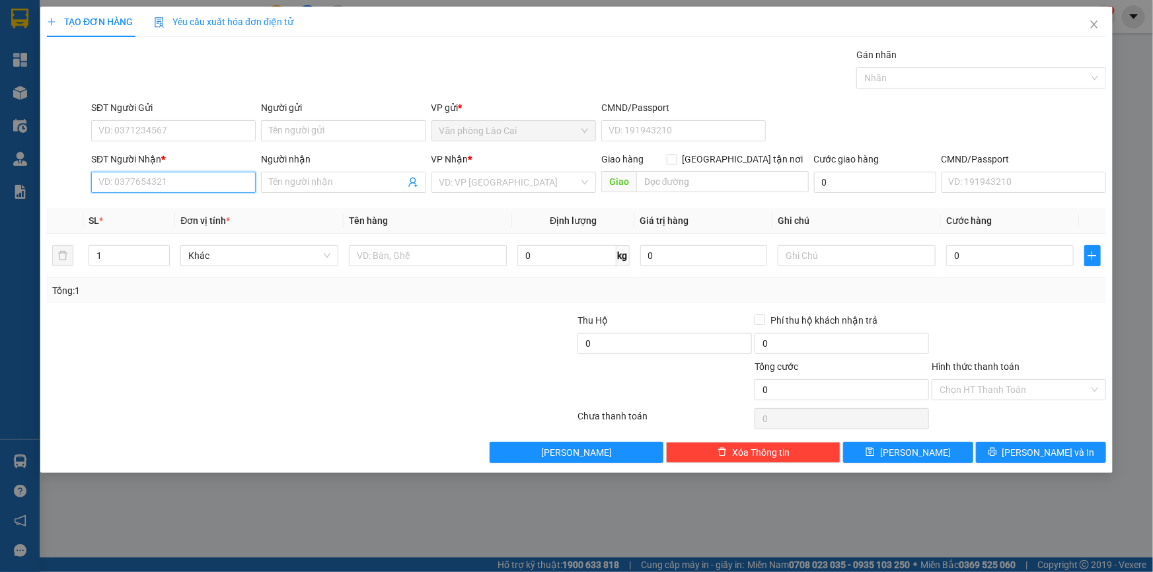
click at [186, 189] on input "SĐT Người Nhận *" at bounding box center [173, 182] width 165 height 21
click at [141, 205] on div "0984628908 - thảo" at bounding box center [173, 209] width 149 height 15
type input "0984628908"
type input "thảo"
type input "350.000"
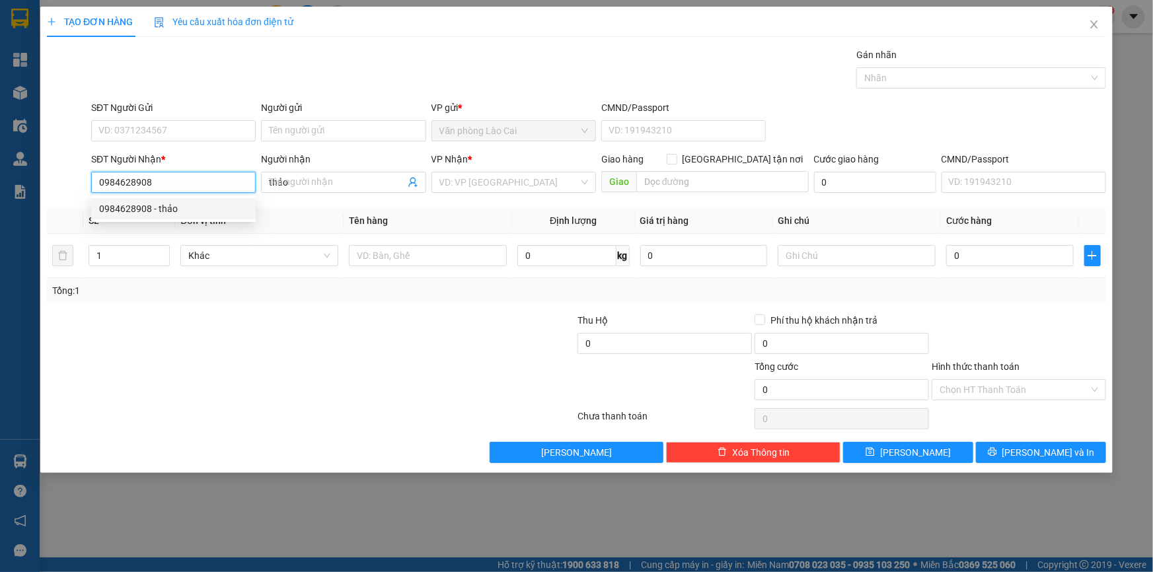
type input "350.000"
type input "0984628908"
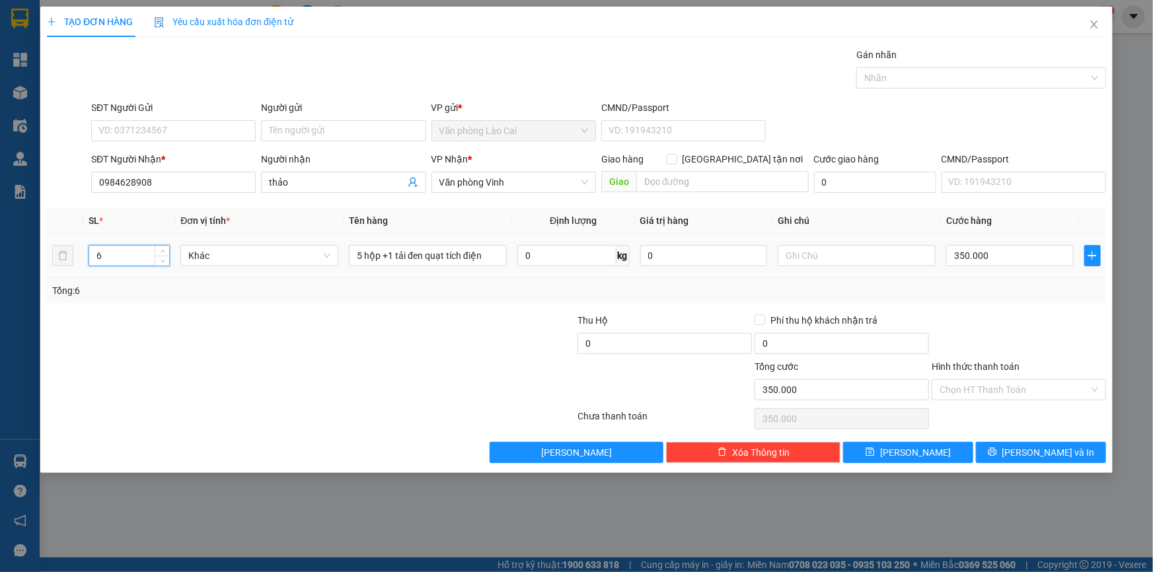
click at [139, 254] on input "6" at bounding box center [129, 256] width 80 height 20
type input "4"
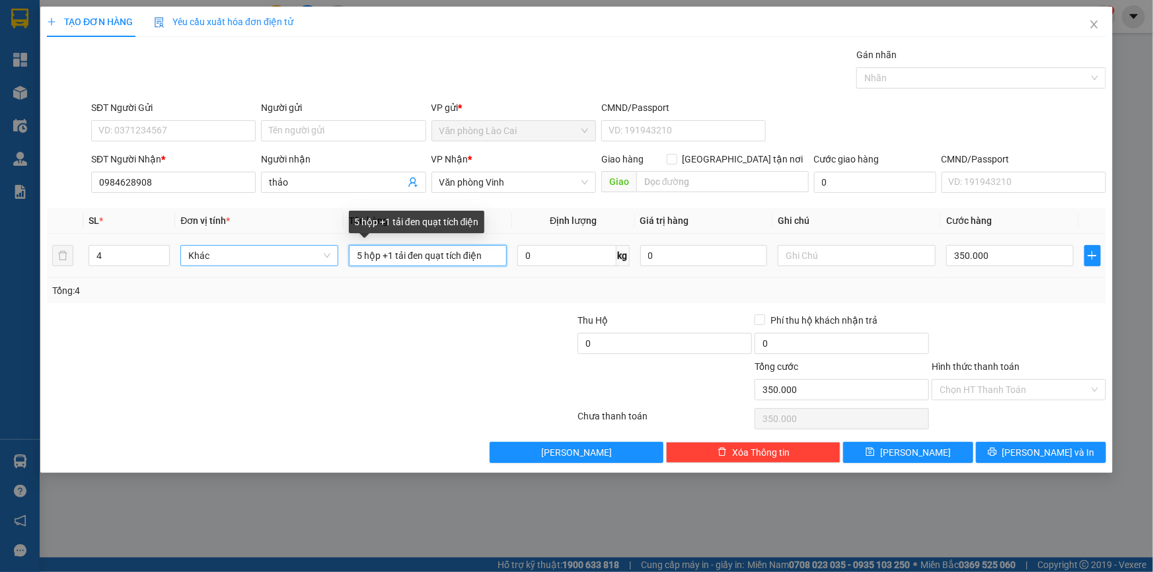
drag, startPoint x: 494, startPoint y: 256, endPoint x: 330, endPoint y: 245, distance: 163.5
click at [330, 245] on tr "4 Khác 5 hộp +1 tải đen quạt tích điện 0 kg 0 350.000" at bounding box center [576, 256] width 1059 height 44
type input "4 hộp quạt"
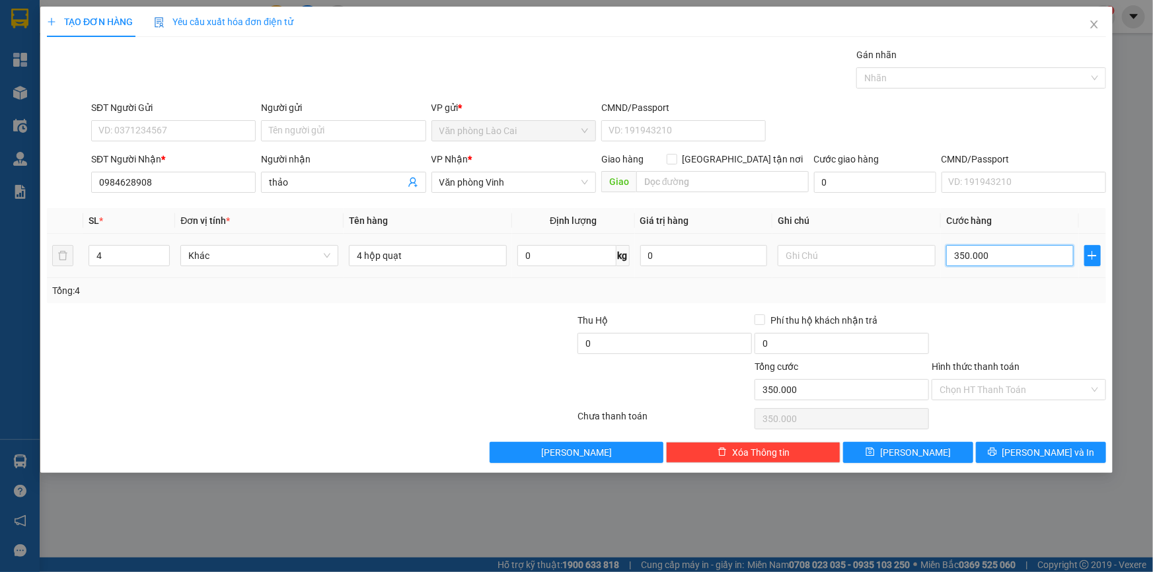
click at [1040, 251] on input "350.000" at bounding box center [1010, 255] width 128 height 21
type input "1"
type input "15"
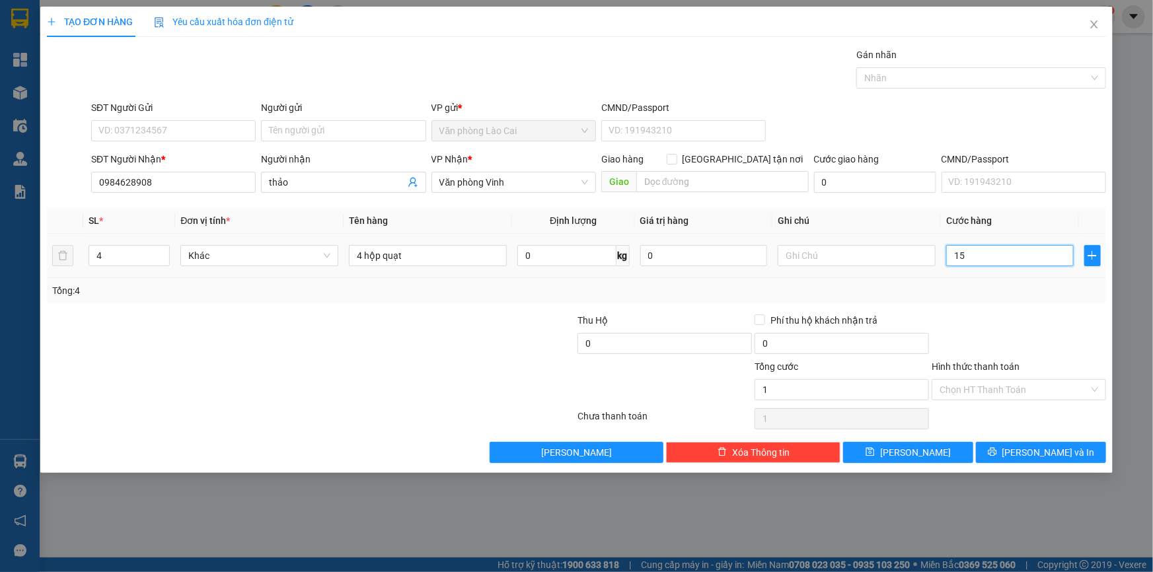
type input "15"
type input "150"
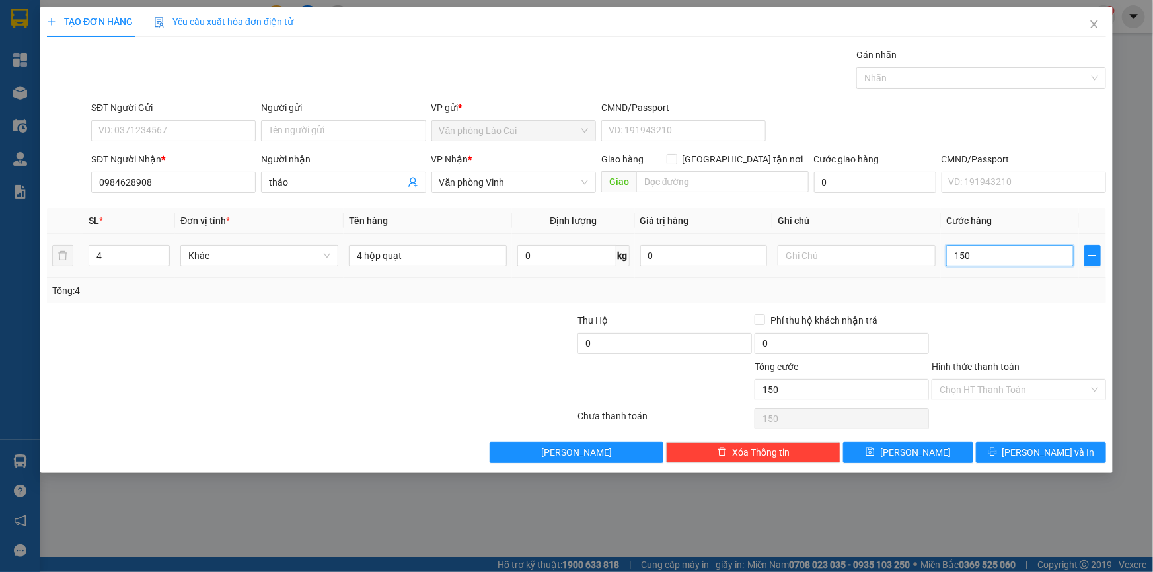
type input "1.500"
type input "15.000"
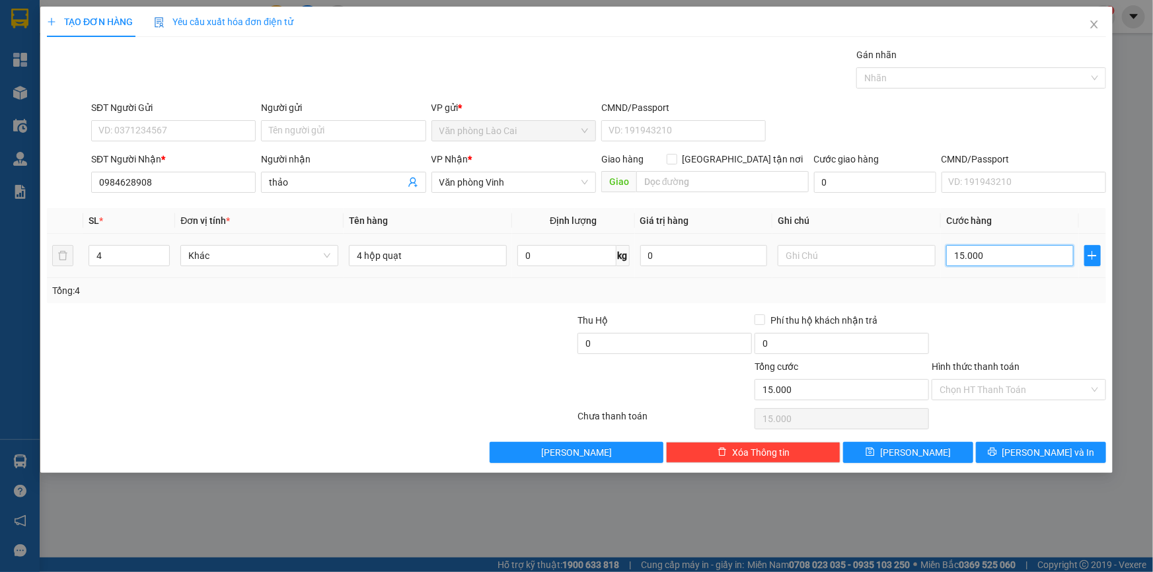
type input "150.000"
type input "15.000"
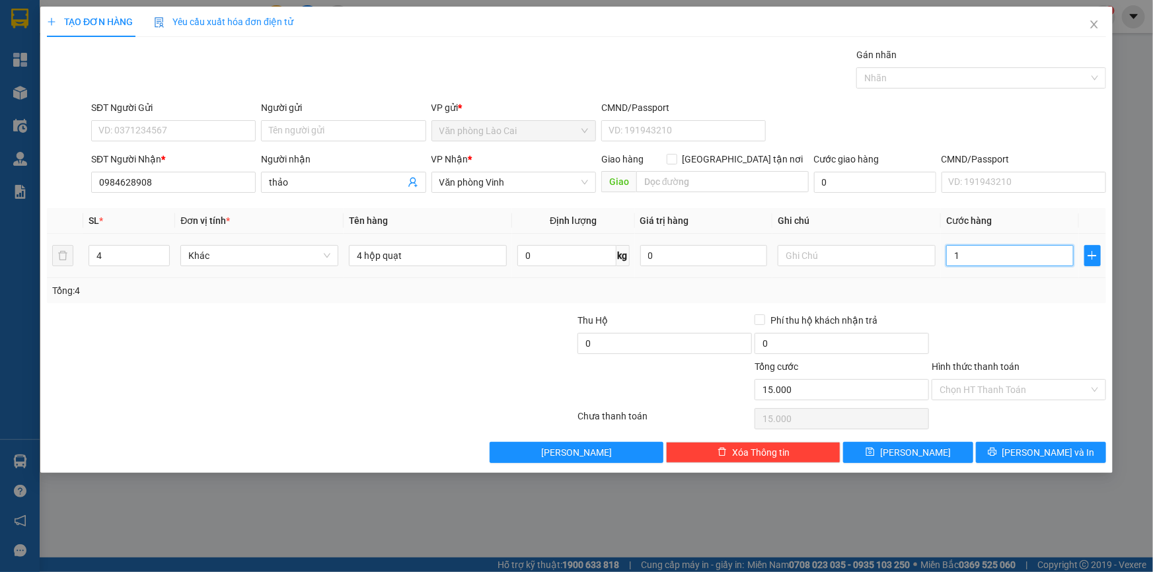
type input "0"
type input "01"
type input "1"
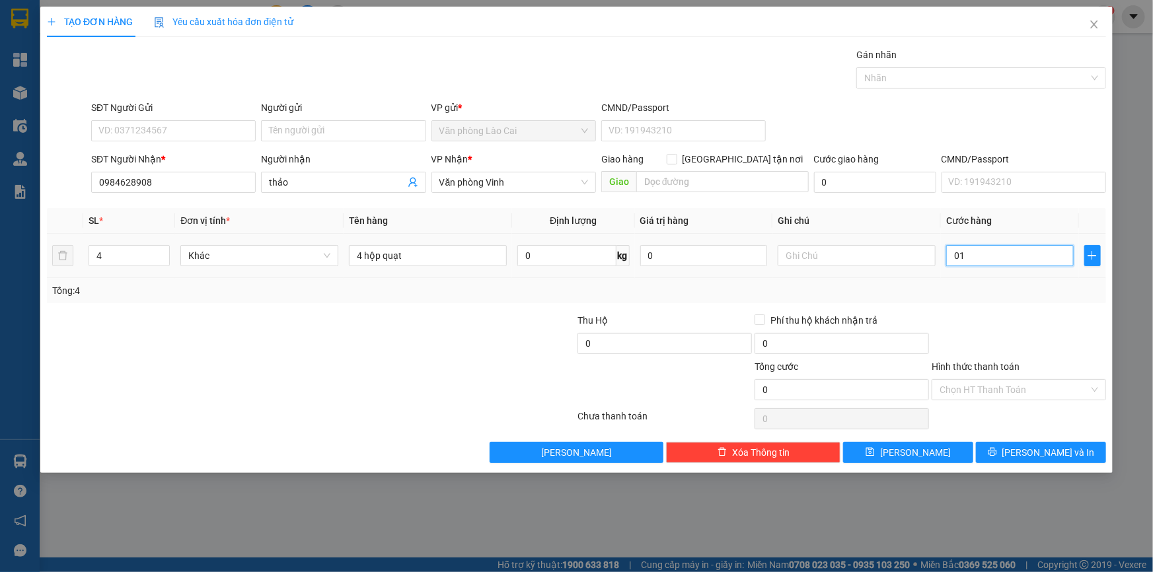
type input "1"
type input "016"
type input "16"
type input "0.160"
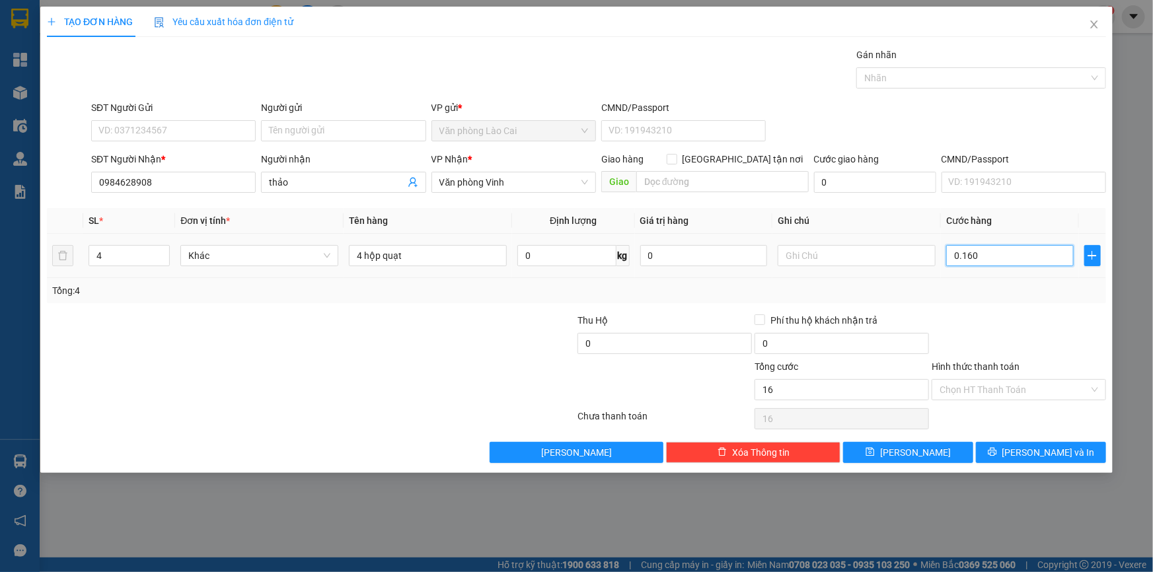
type input "160"
type input "01.600"
type input "1.600"
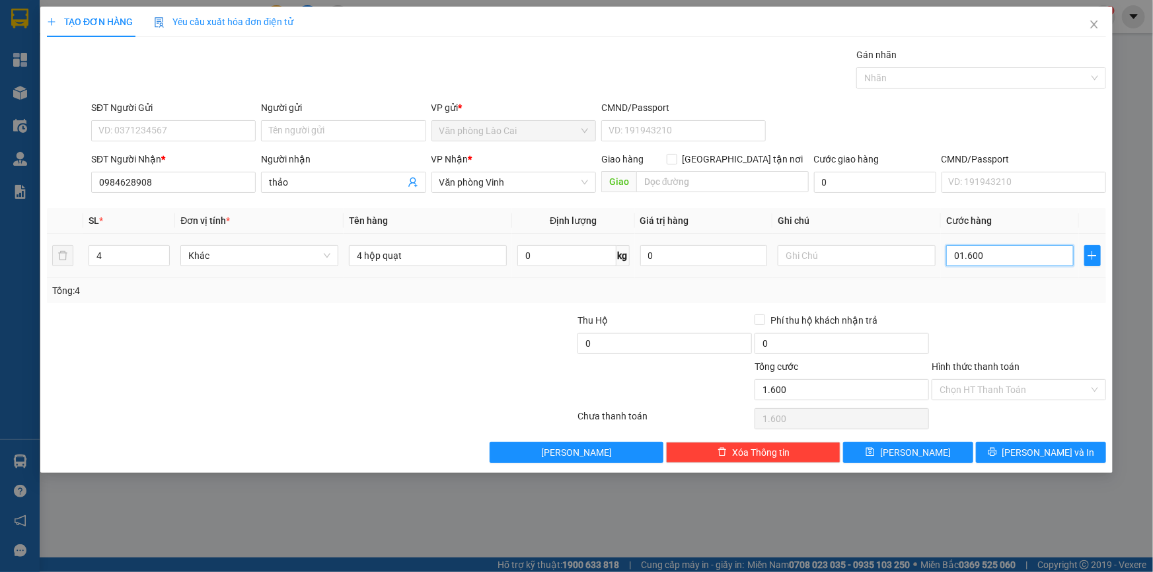
type input "16.000"
type input "0.160.000"
type input "160.000"
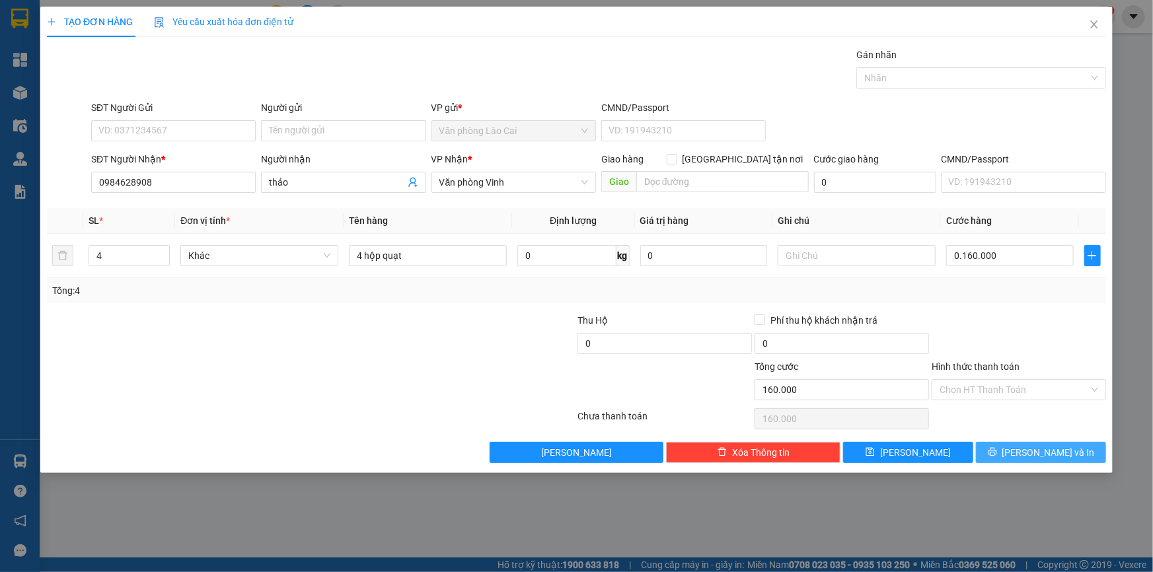
type input "160.000"
click at [1043, 451] on span "[PERSON_NAME] và In" at bounding box center [1048, 452] width 92 height 15
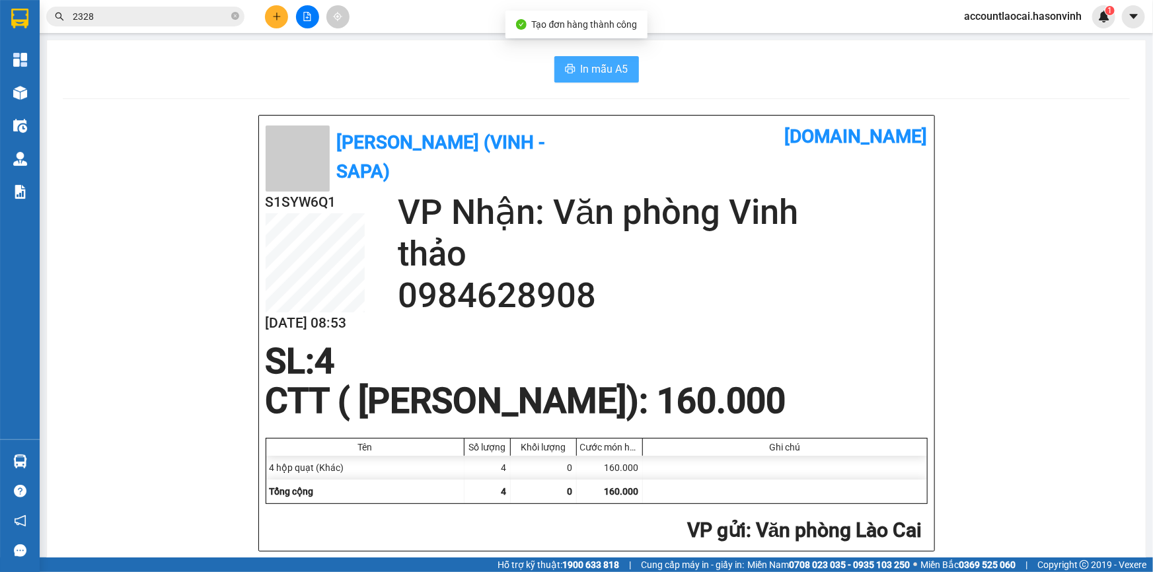
click at [591, 67] on span "In mẫu A5" at bounding box center [605, 69] width 48 height 17
click at [277, 17] on icon "plus" at bounding box center [276, 16] width 9 height 9
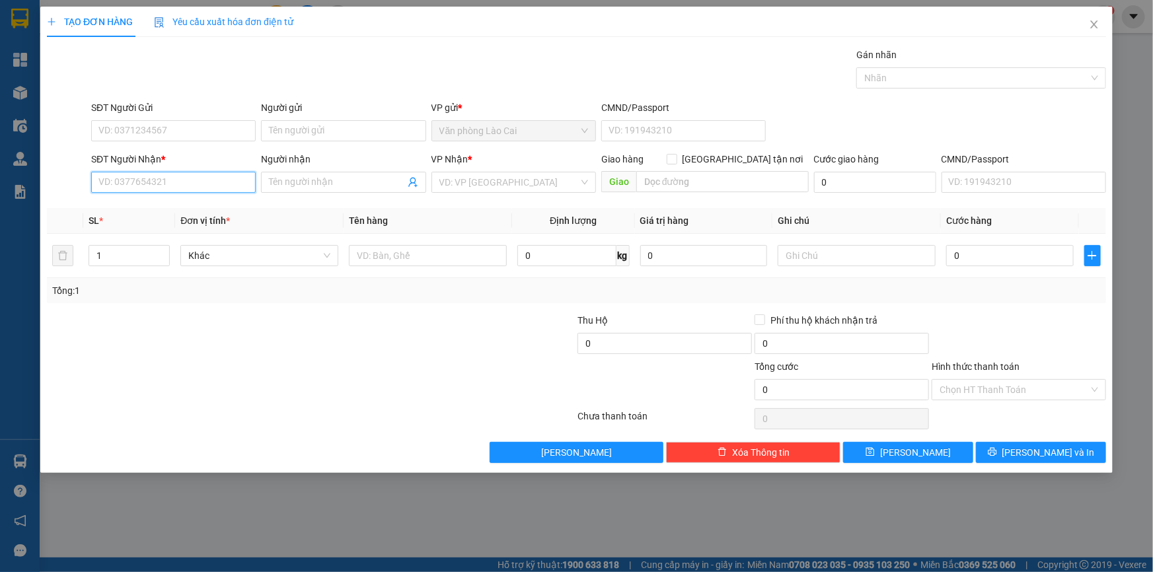
click at [168, 183] on input "SĐT Người Nhận *" at bounding box center [173, 182] width 165 height 21
paste input "0989290162"
type input "0989290162"
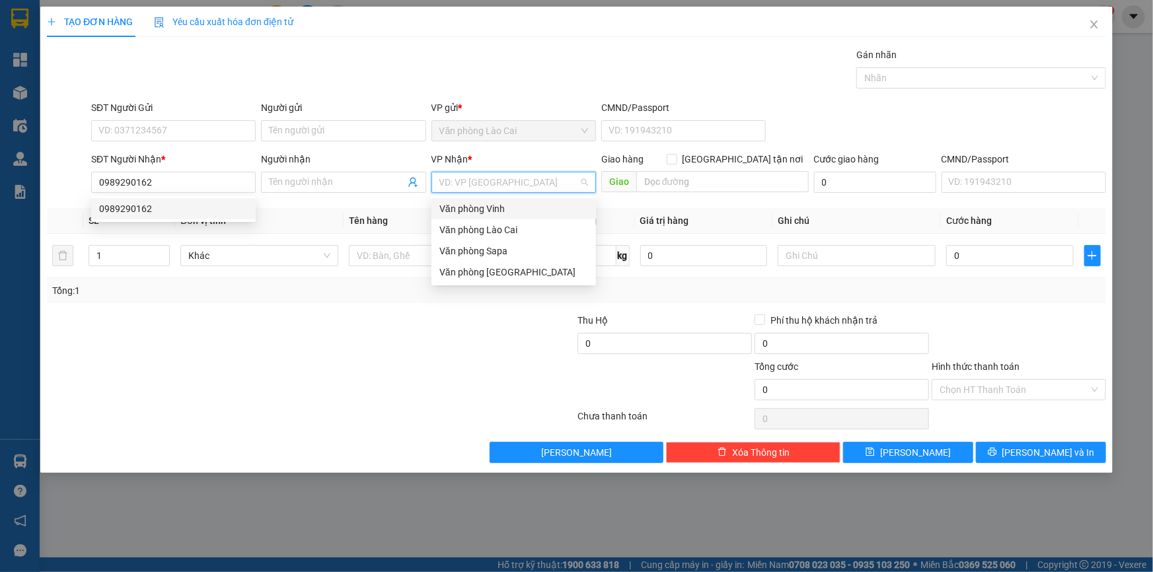
click at [460, 183] on input "search" at bounding box center [508, 182] width 139 height 20
click at [472, 209] on div "Văn phòng Vinh" at bounding box center [513, 209] width 149 height 15
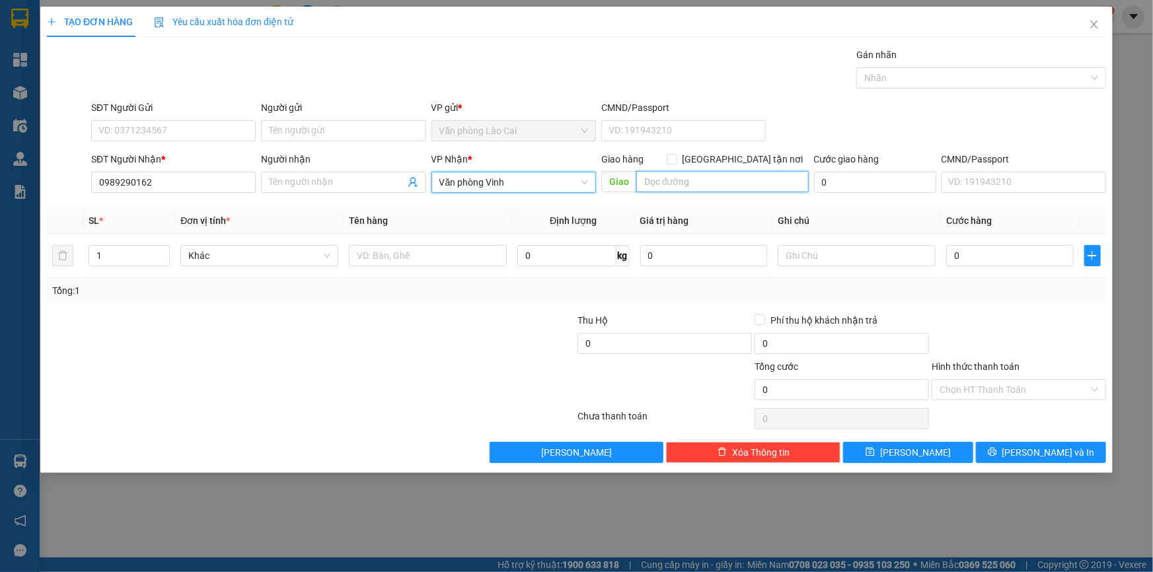
click at [660, 186] on input "text" at bounding box center [722, 181] width 172 height 21
type input "hà tĩnh"
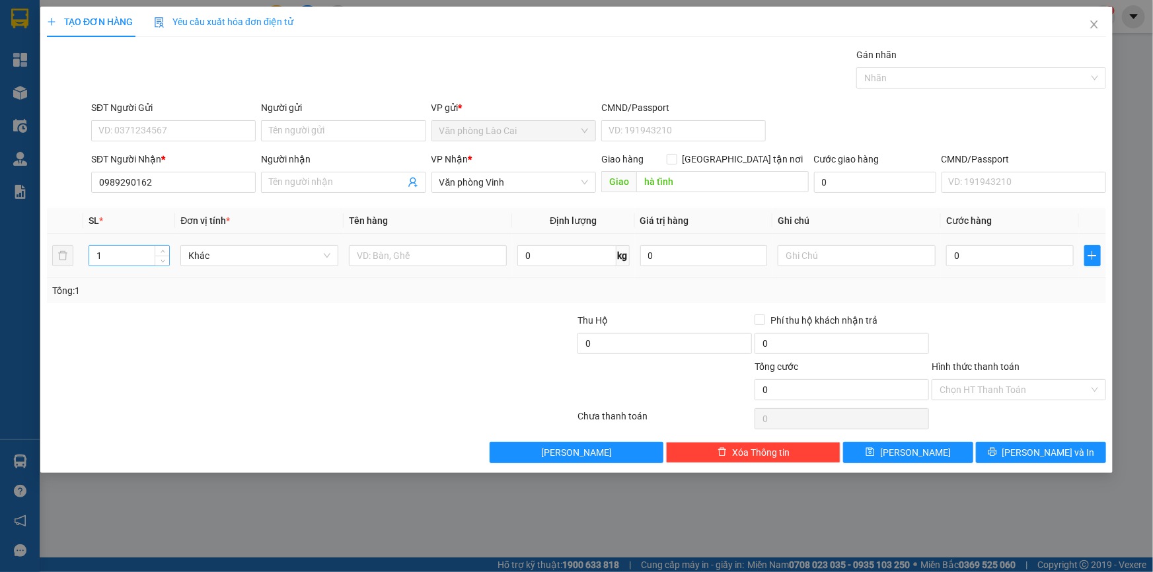
click at [125, 261] on input "1" at bounding box center [129, 256] width 80 height 20
type input "10"
click at [376, 258] on input "text" at bounding box center [428, 255] width 158 height 21
type input "10 thùng táo"
click at [843, 253] on input "text" at bounding box center [857, 255] width 158 height 21
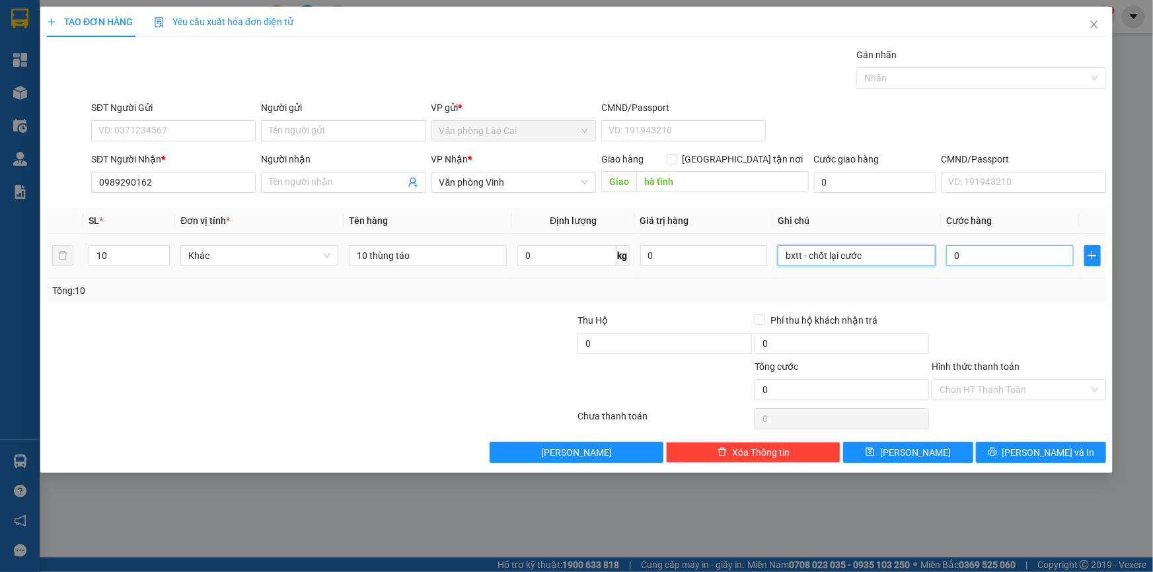
type input "bxtt - chốt lại cước"
click at [986, 255] on input "0" at bounding box center [1010, 255] width 128 height 21
type input "1"
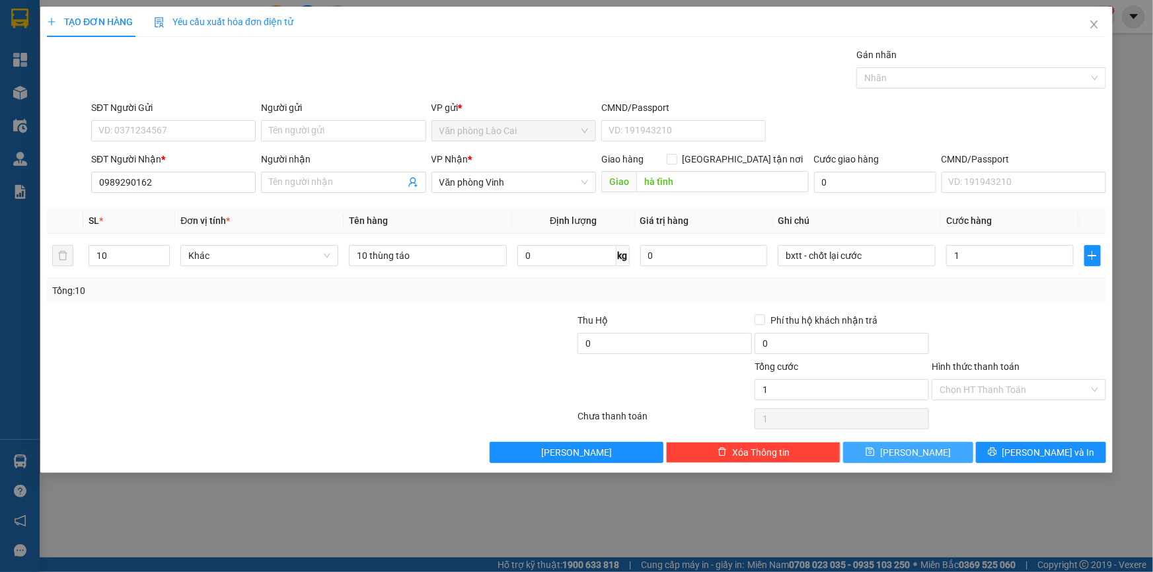
type input "1.000"
click at [916, 454] on span "[PERSON_NAME]" at bounding box center [915, 452] width 71 height 15
type input "1"
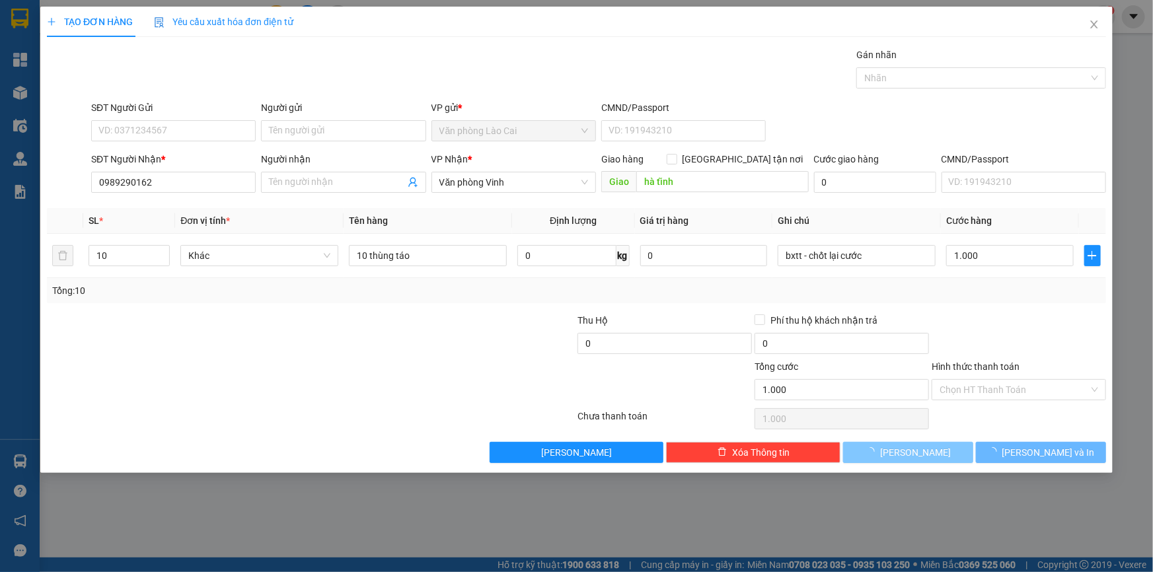
type input "0"
